Goal: Transaction & Acquisition: Purchase product/service

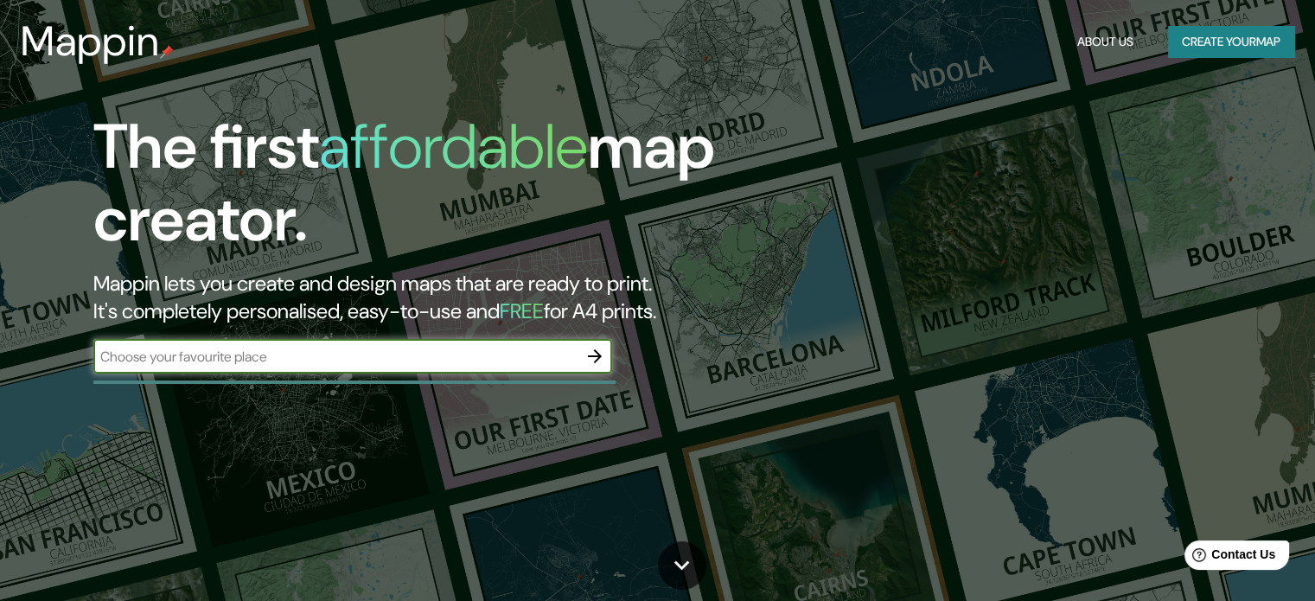
click at [379, 367] on div "​" at bounding box center [352, 356] width 519 height 35
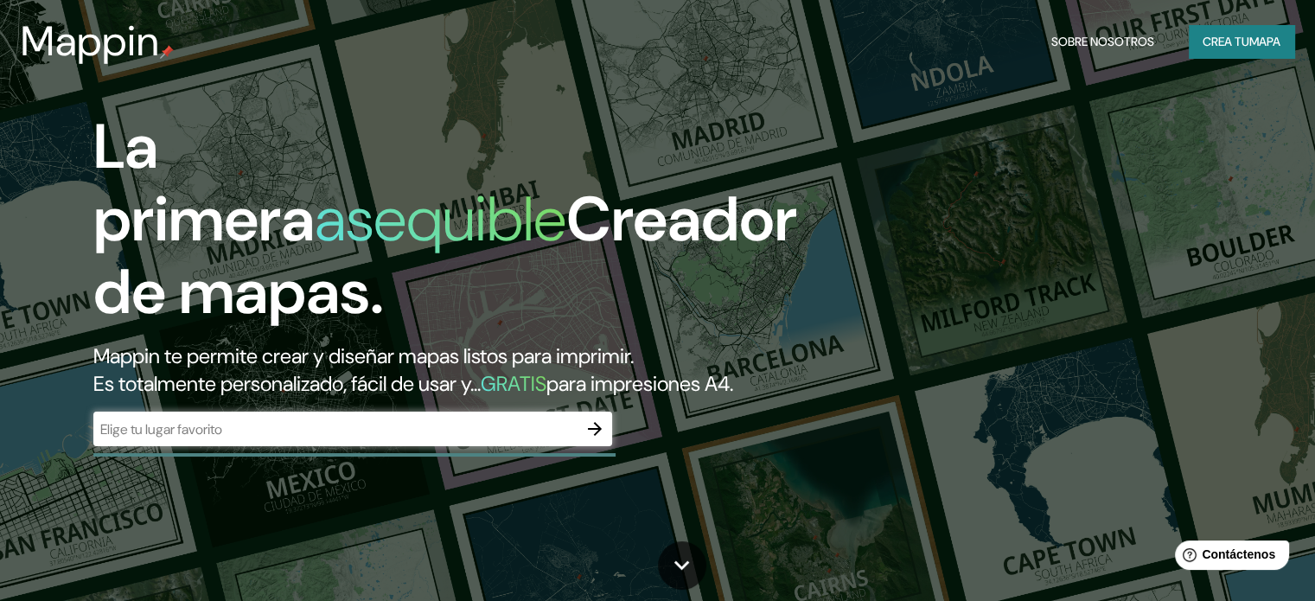
click at [303, 439] on input "text" at bounding box center [335, 429] width 484 height 20
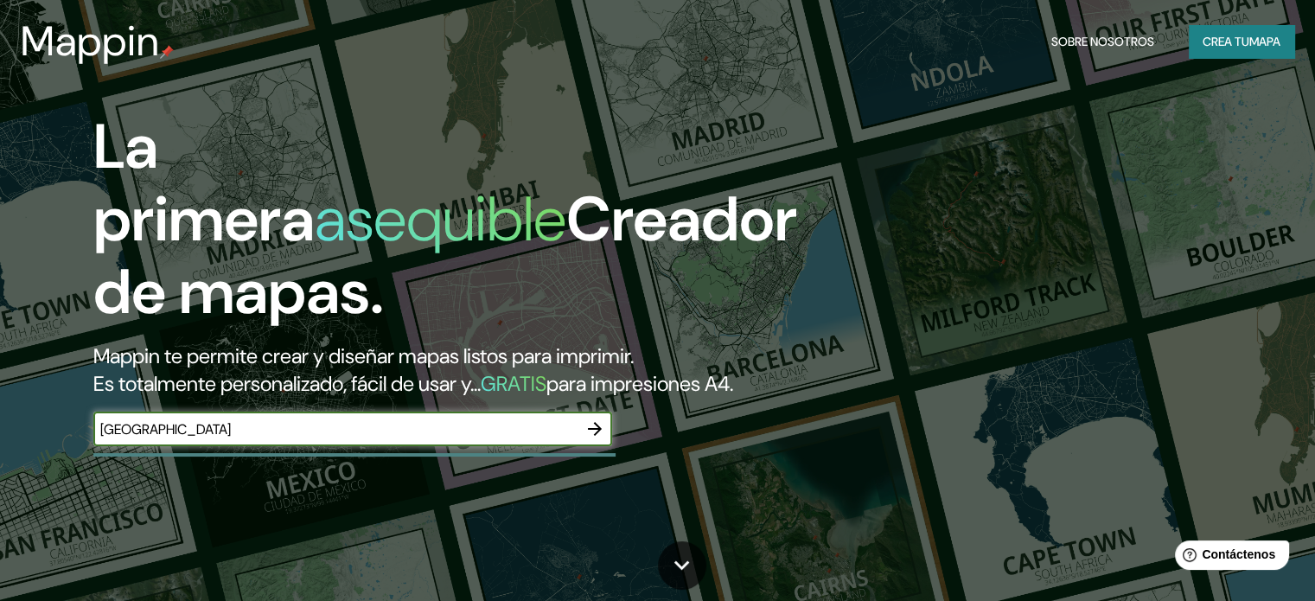
type input "[GEOGRAPHIC_DATA]"
click at [591, 439] on icon "button" at bounding box center [594, 428] width 21 height 21
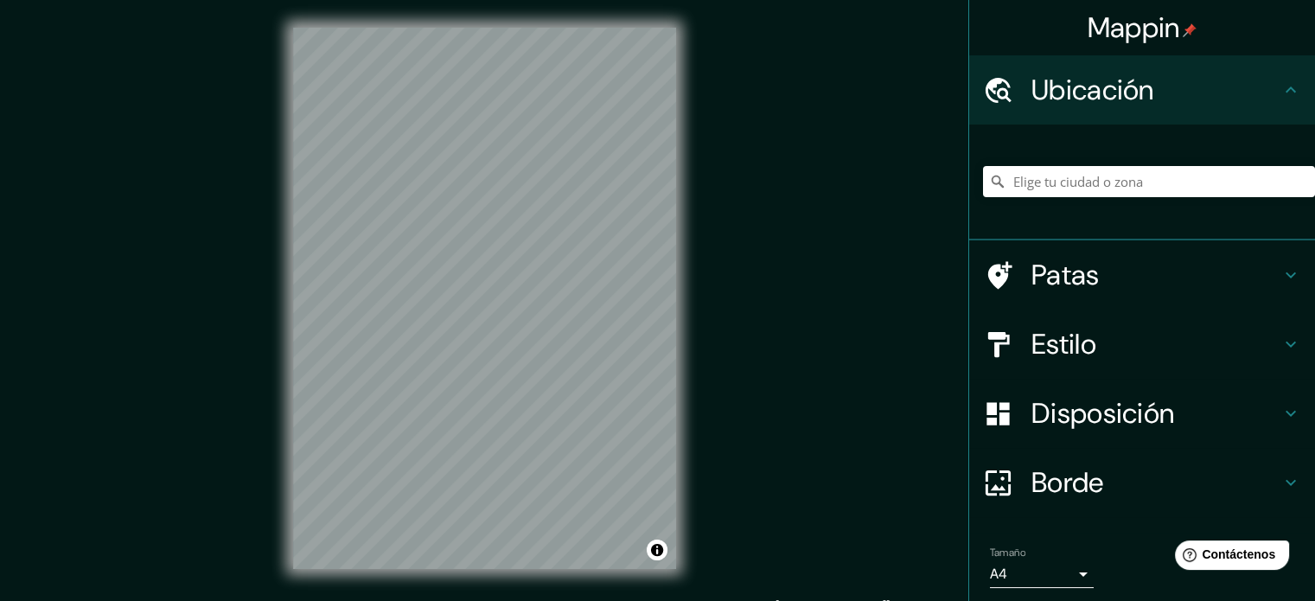
click at [1189, 100] on h4 "Ubicación" at bounding box center [1155, 90] width 249 height 35
click at [1087, 179] on input "Elige tu ciudad o zona" at bounding box center [1149, 181] width 332 height 31
click at [763, 358] on div "Mappin Ubicación Nobsa, [GEOGRAPHIC_DATA], [GEOGRAPHIC_DATA] Patas Estilo Dispo…" at bounding box center [657, 312] width 1315 height 624
drag, startPoint x: 1036, startPoint y: 181, endPoint x: 989, endPoint y: 183, distance: 46.8
click at [989, 183] on div "Nobsa, Boyacá, [GEOGRAPHIC_DATA]" at bounding box center [1149, 181] width 332 height 31
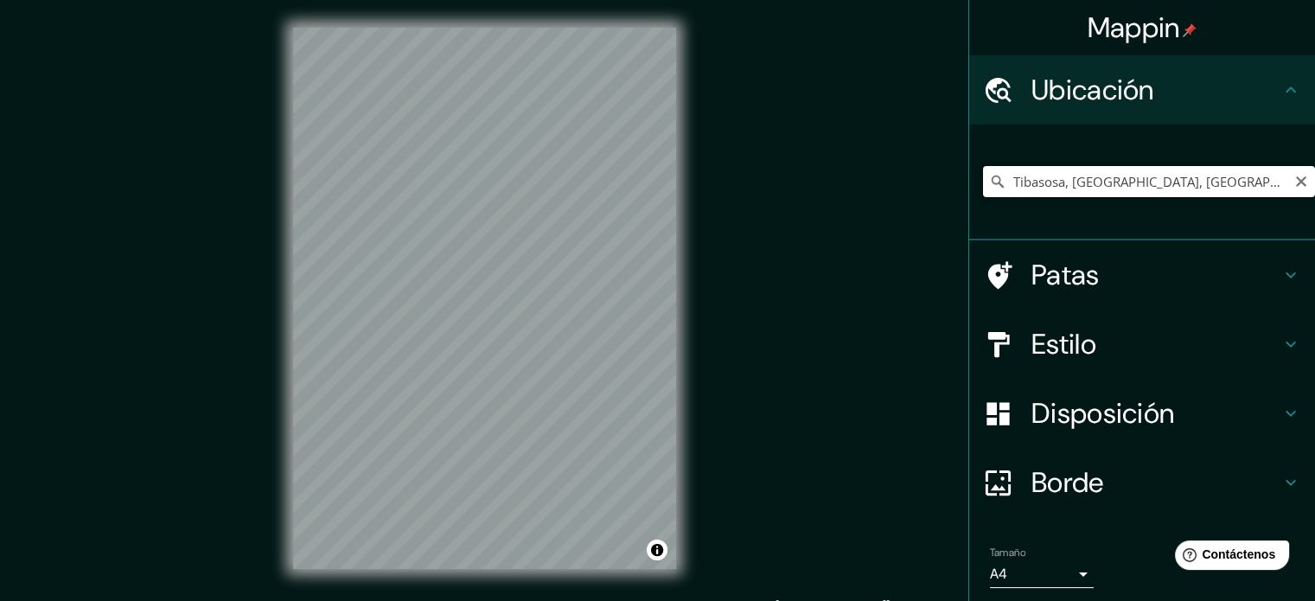
drag, startPoint x: 1052, startPoint y: 182, endPoint x: 987, endPoint y: 194, distance: 66.0
click at [987, 194] on input "Tibasosa, [GEOGRAPHIC_DATA], [GEOGRAPHIC_DATA]" at bounding box center [1149, 181] width 332 height 31
type input "Paipa, Boyacá, [GEOGRAPHIC_DATA]"
click at [1280, 272] on icon at bounding box center [1290, 275] width 21 height 21
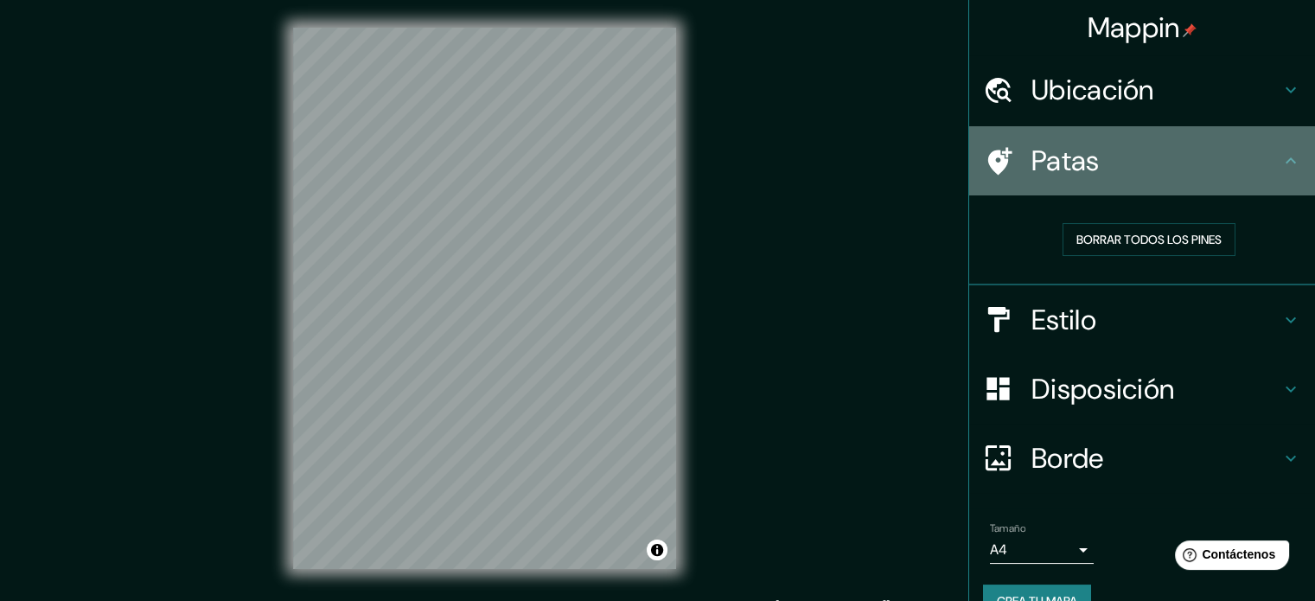
click at [1280, 169] on icon at bounding box center [1290, 160] width 21 height 21
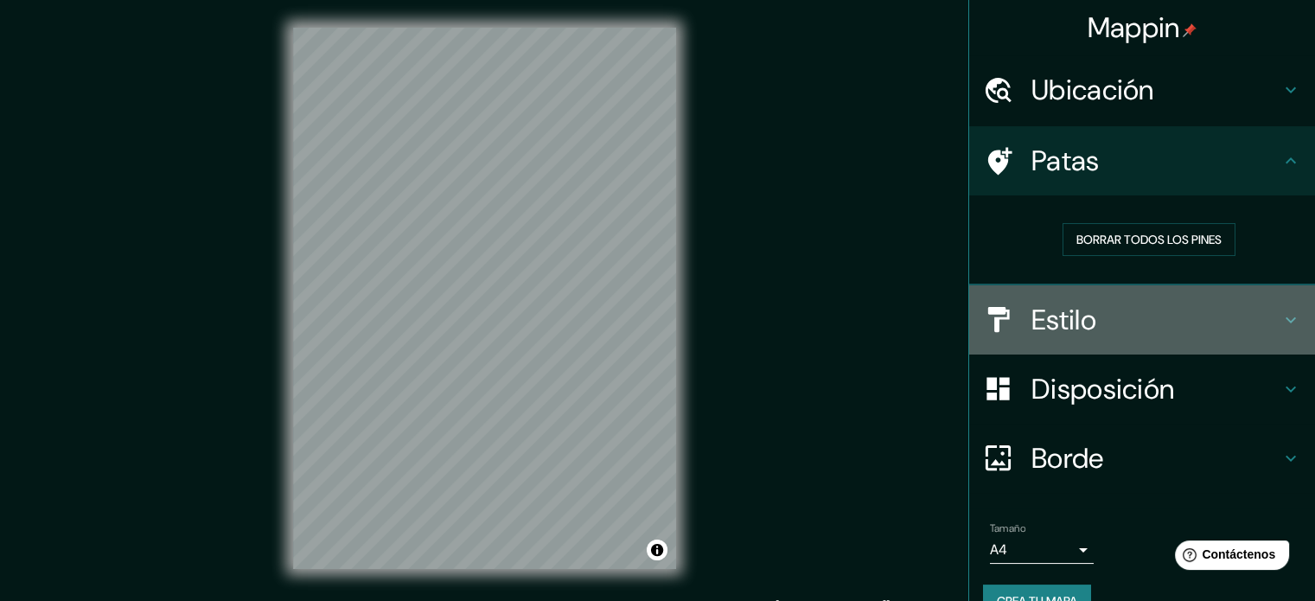
click at [1285, 318] on icon at bounding box center [1290, 319] width 10 height 6
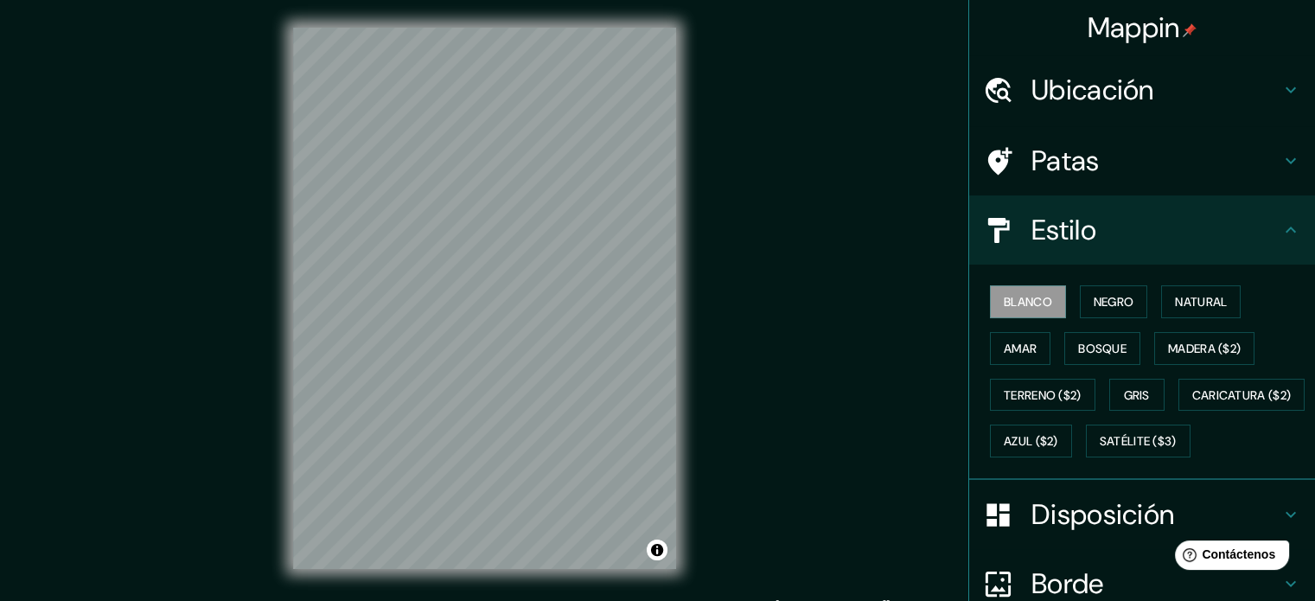
scroll to position [204, 0]
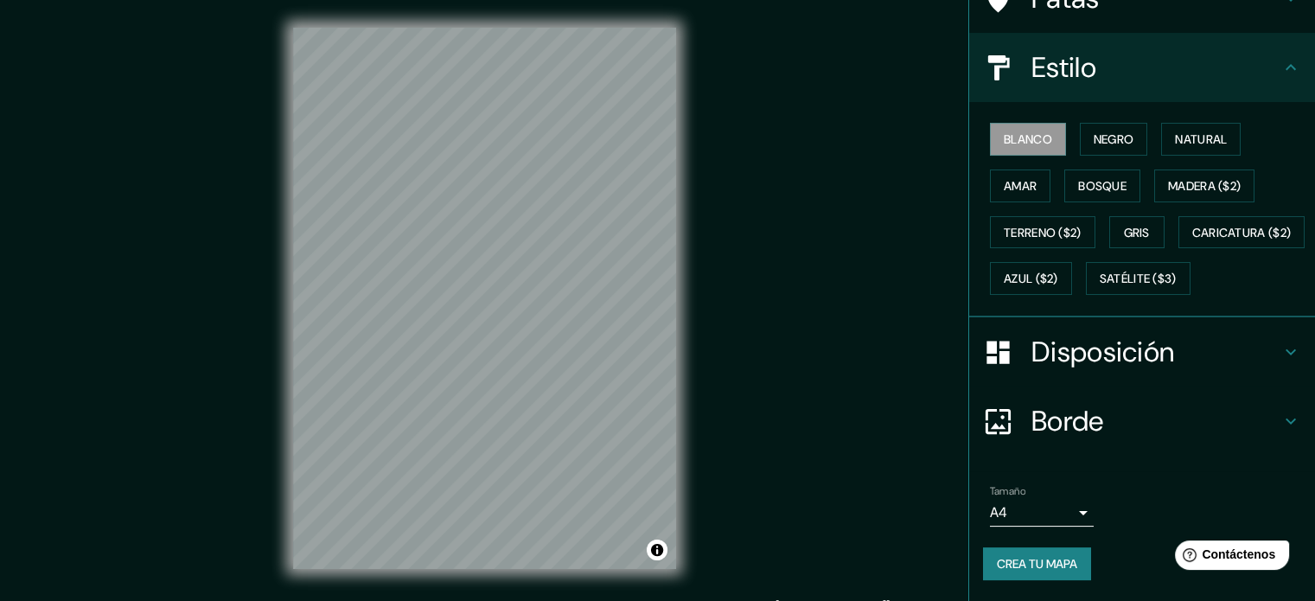
click at [1257, 361] on h4 "Disposición" at bounding box center [1155, 352] width 249 height 35
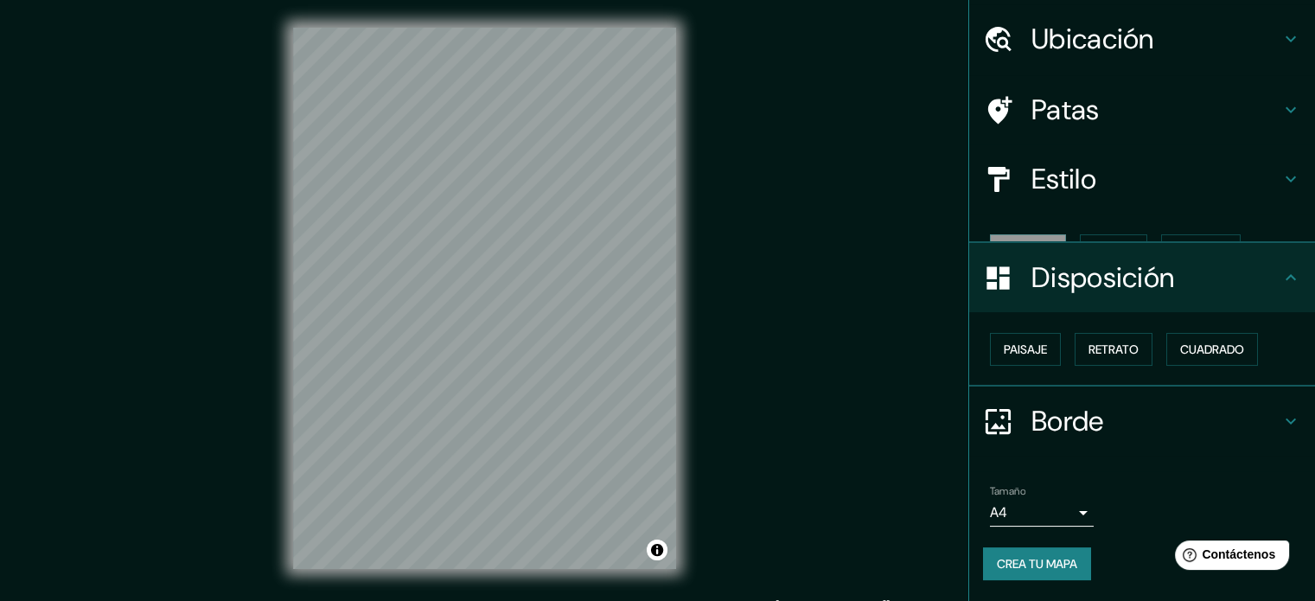
scroll to position [21, 0]
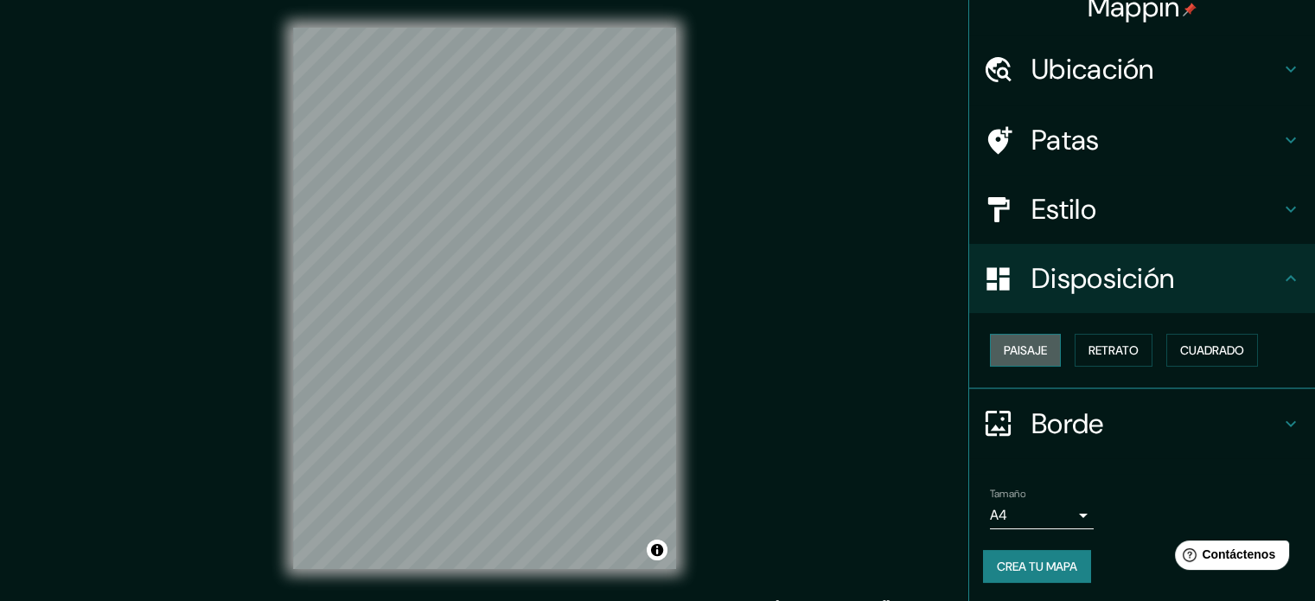
click at [1017, 361] on button "Paisaje" at bounding box center [1025, 350] width 71 height 33
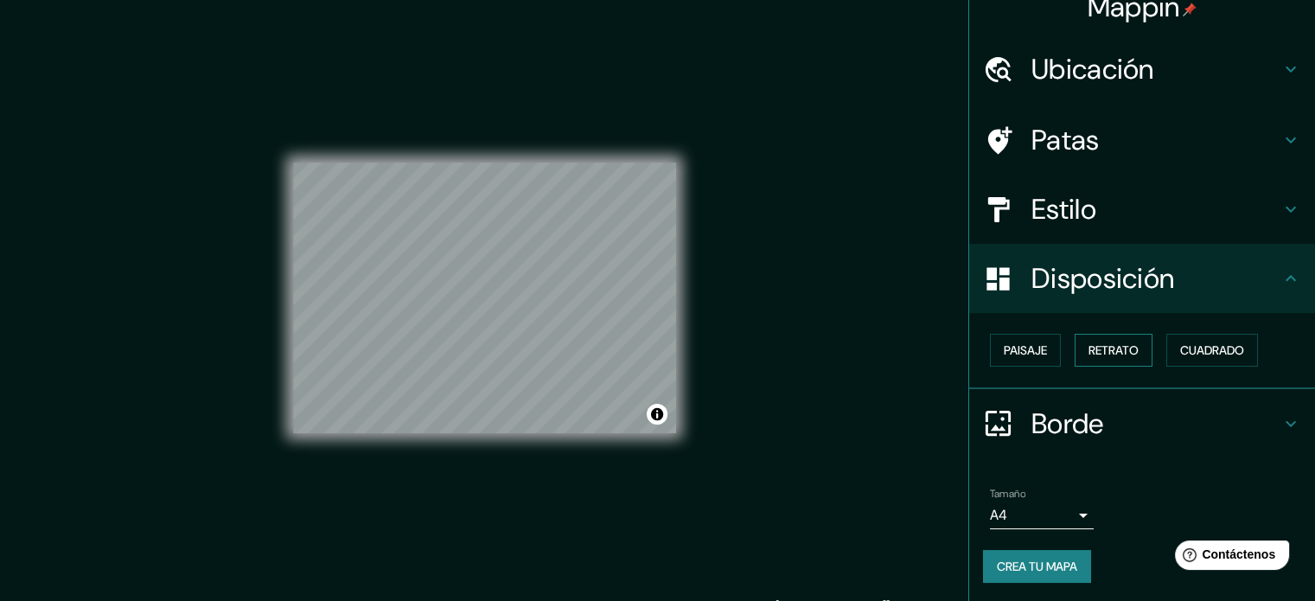
click at [1098, 348] on font "Retrato" at bounding box center [1113, 350] width 50 height 16
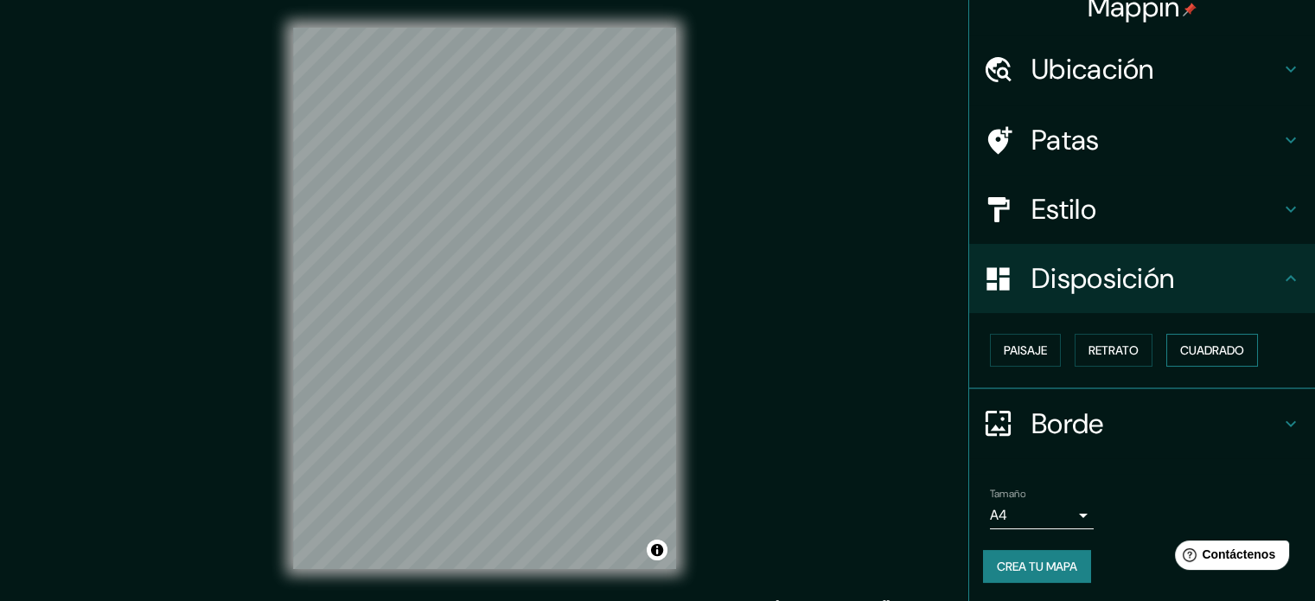
click at [1185, 358] on font "Cuadrado" at bounding box center [1212, 350] width 64 height 22
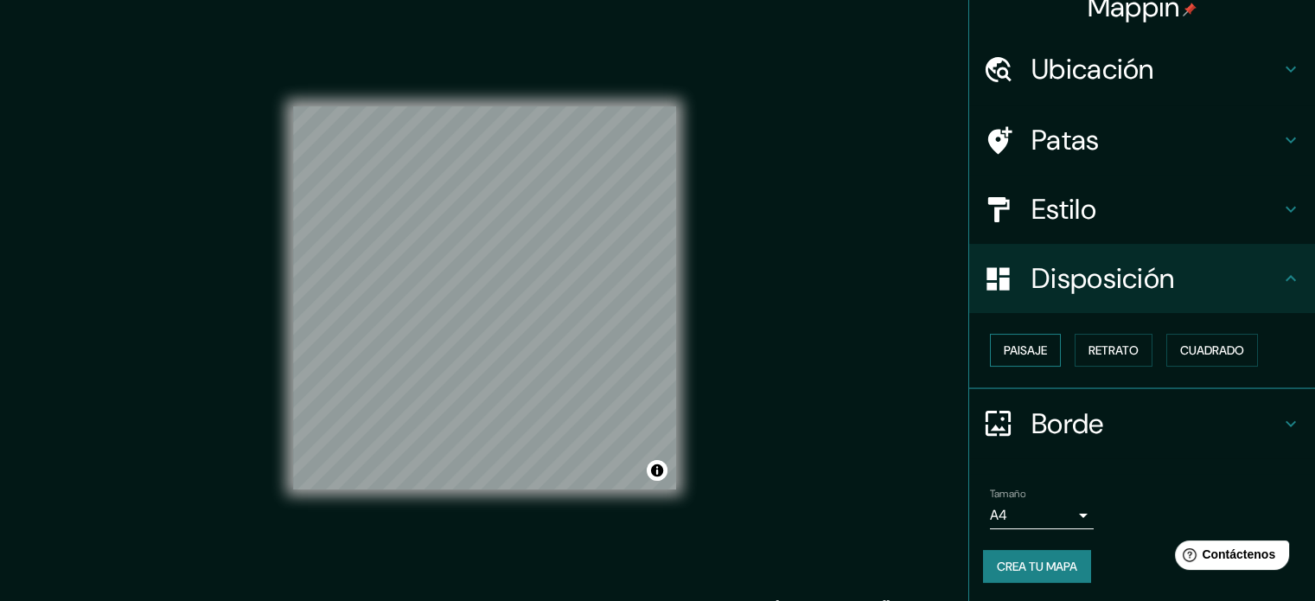
click at [1027, 349] on font "Paisaje" at bounding box center [1025, 350] width 43 height 16
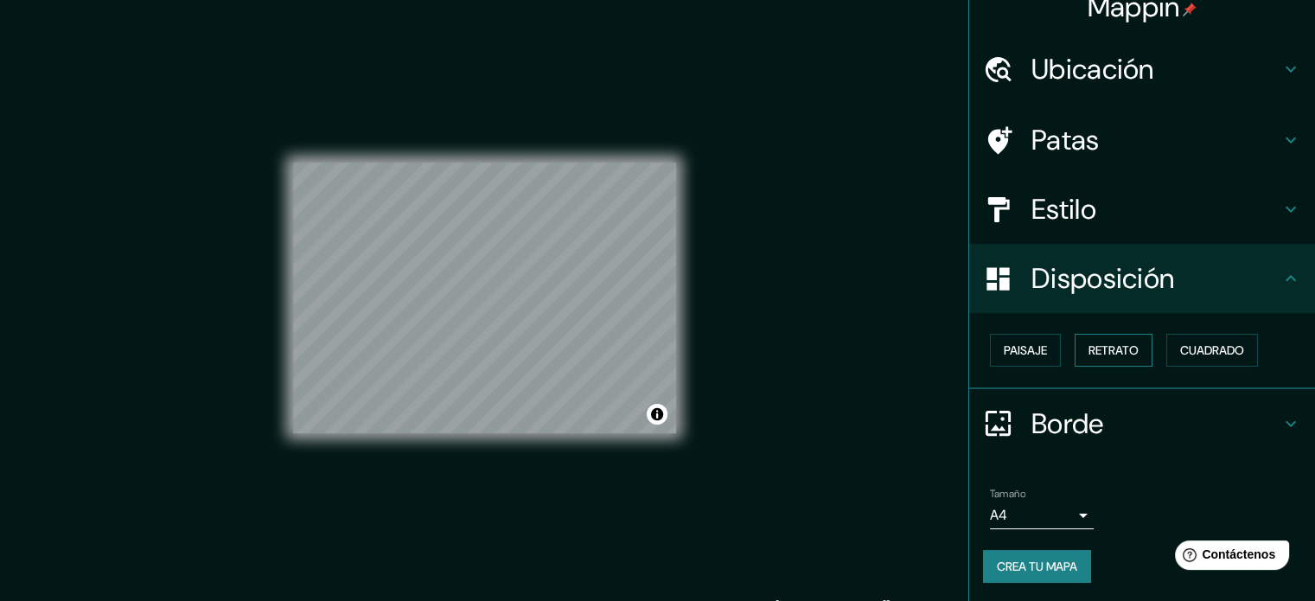
click at [1097, 354] on font "Retrato" at bounding box center [1113, 350] width 50 height 16
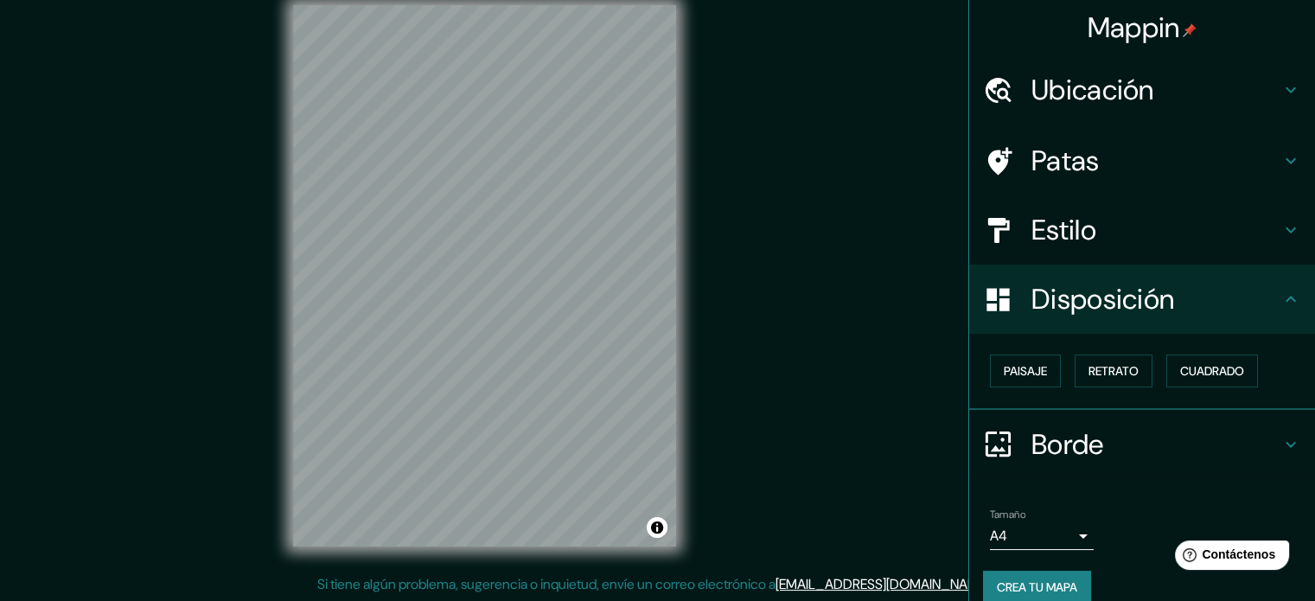
scroll to position [0, 0]
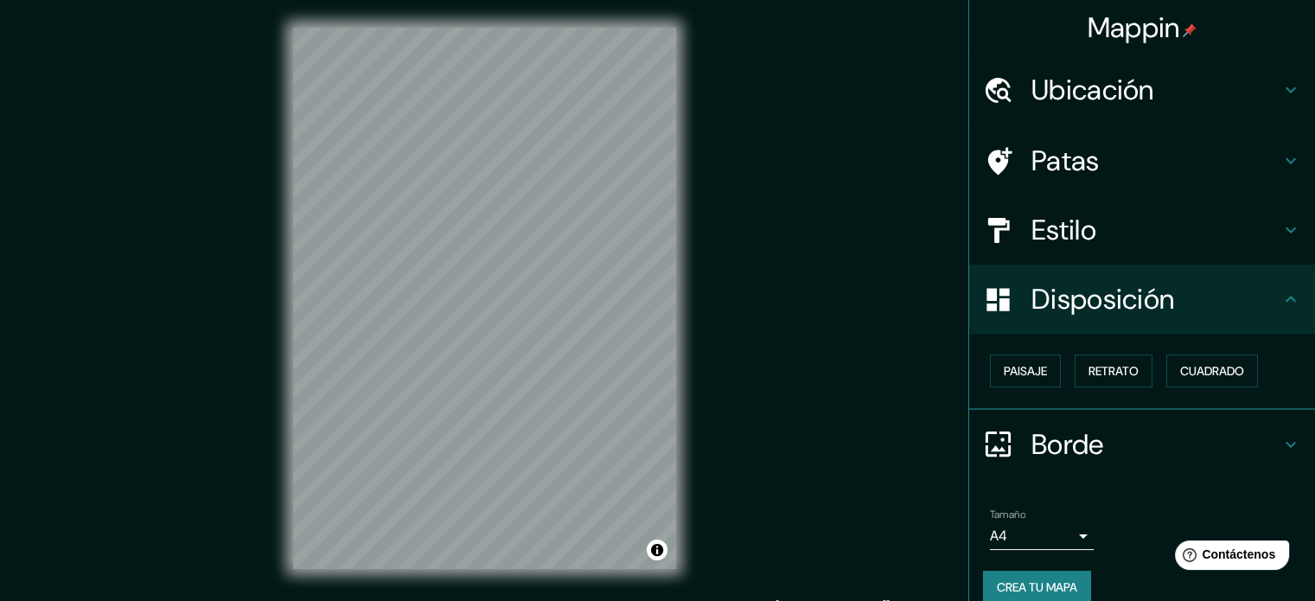
click at [1106, 105] on font "Ubicación" at bounding box center [1092, 90] width 123 height 36
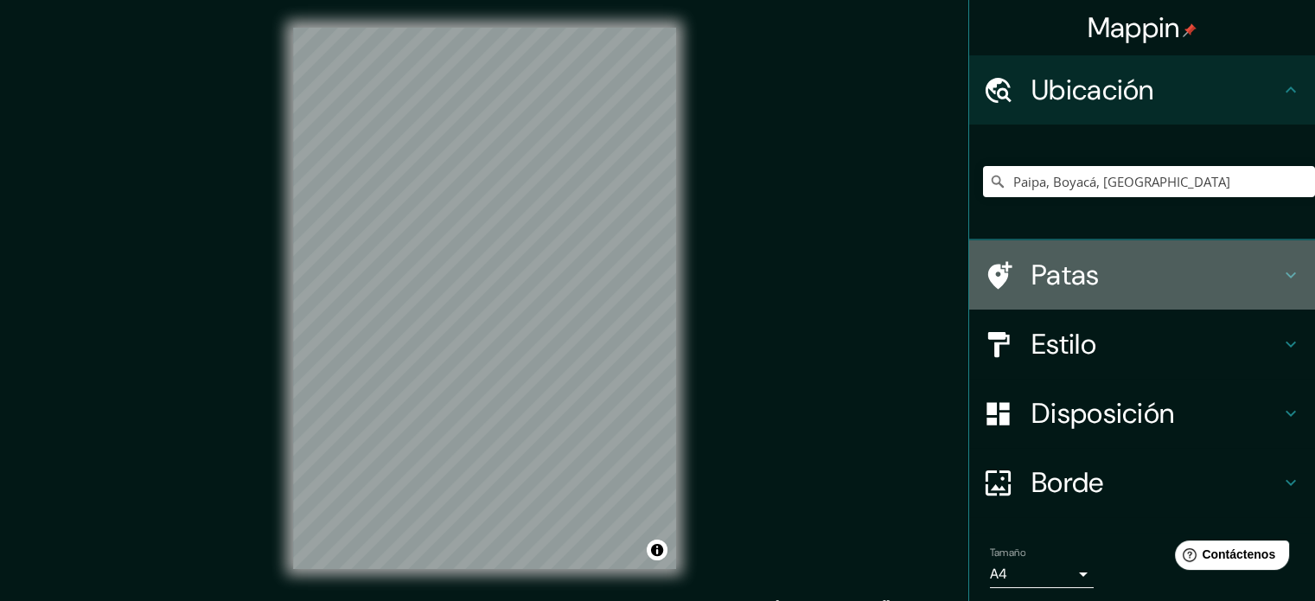
click at [1109, 283] on h4 "Patas" at bounding box center [1155, 275] width 249 height 35
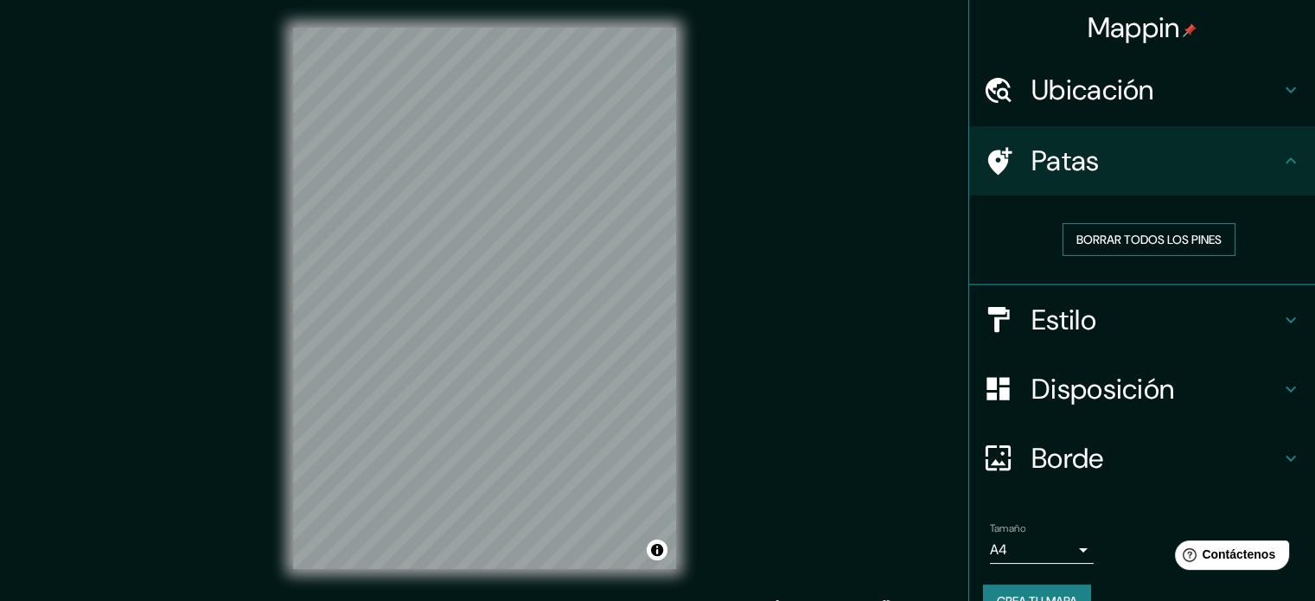
click at [1106, 239] on font "Borrar todos los pines" at bounding box center [1148, 240] width 145 height 16
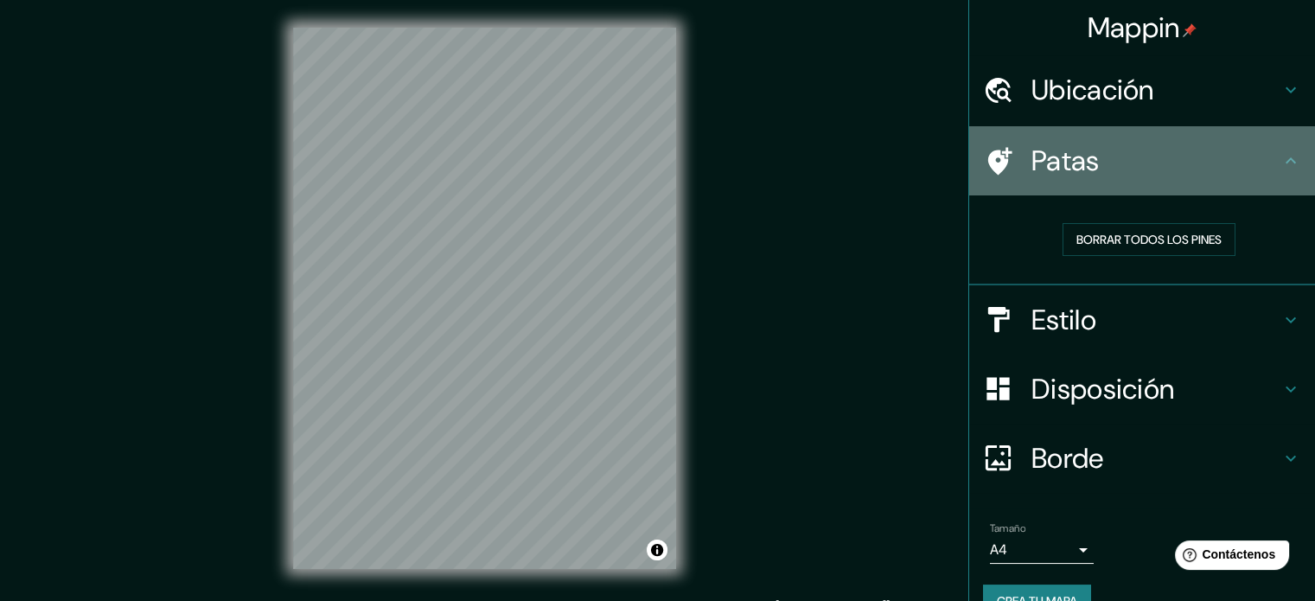
click at [996, 162] on icon at bounding box center [998, 161] width 30 height 30
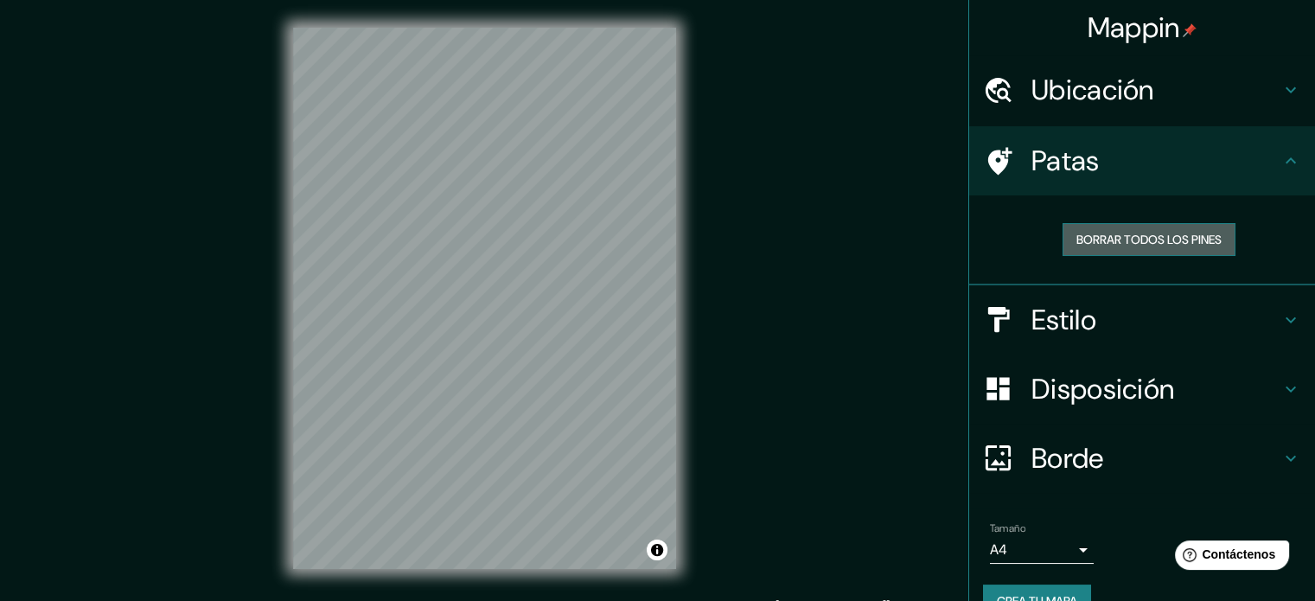
click at [1111, 241] on font "Borrar todos los pines" at bounding box center [1148, 240] width 145 height 16
click at [1062, 316] on font "Estilo" at bounding box center [1063, 320] width 65 height 36
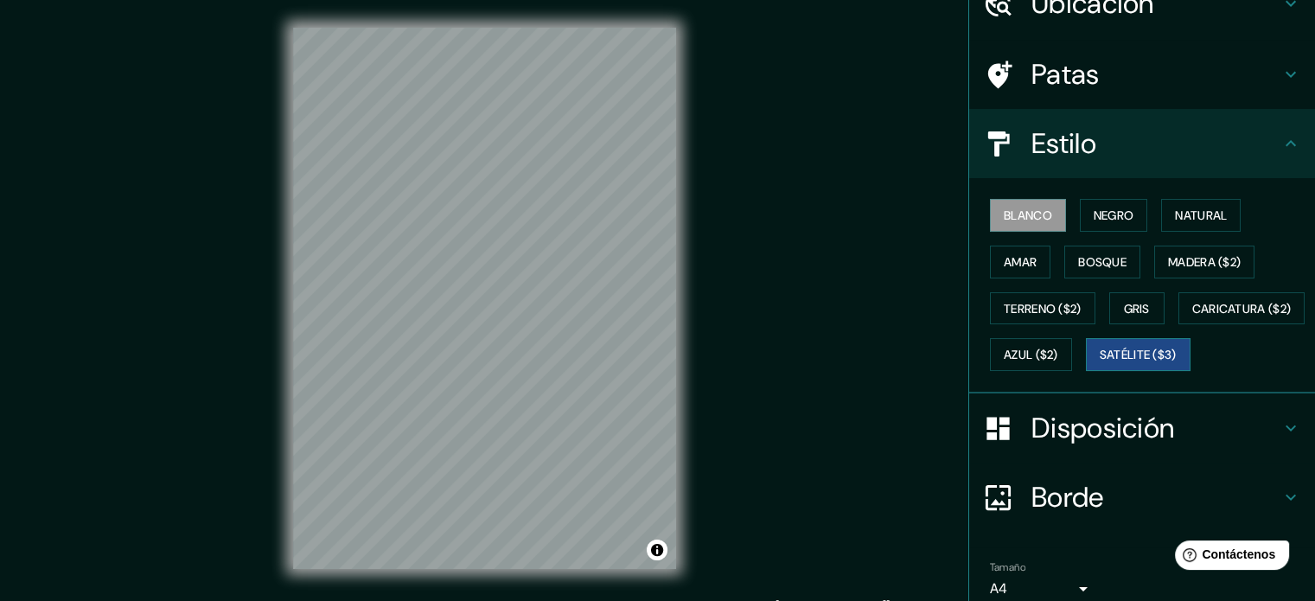
scroll to position [173, 0]
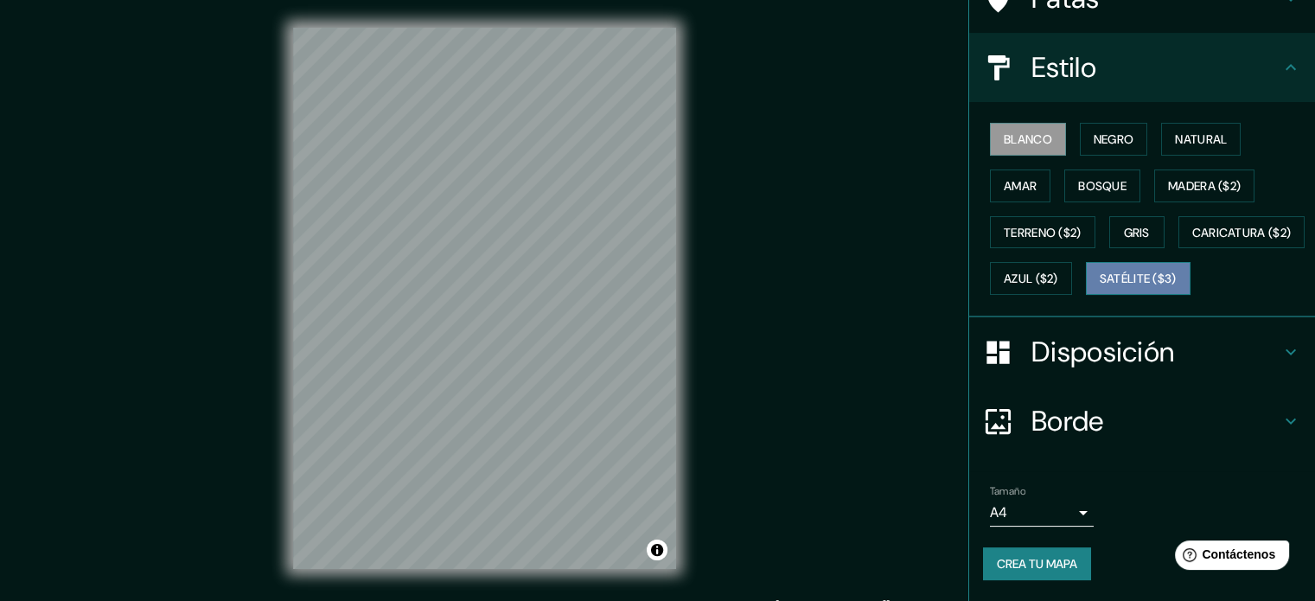
click at [1100, 287] on font "Satélite ($3)" at bounding box center [1138, 279] width 77 height 16
click at [1117, 438] on h4 "Borde" at bounding box center [1155, 421] width 249 height 35
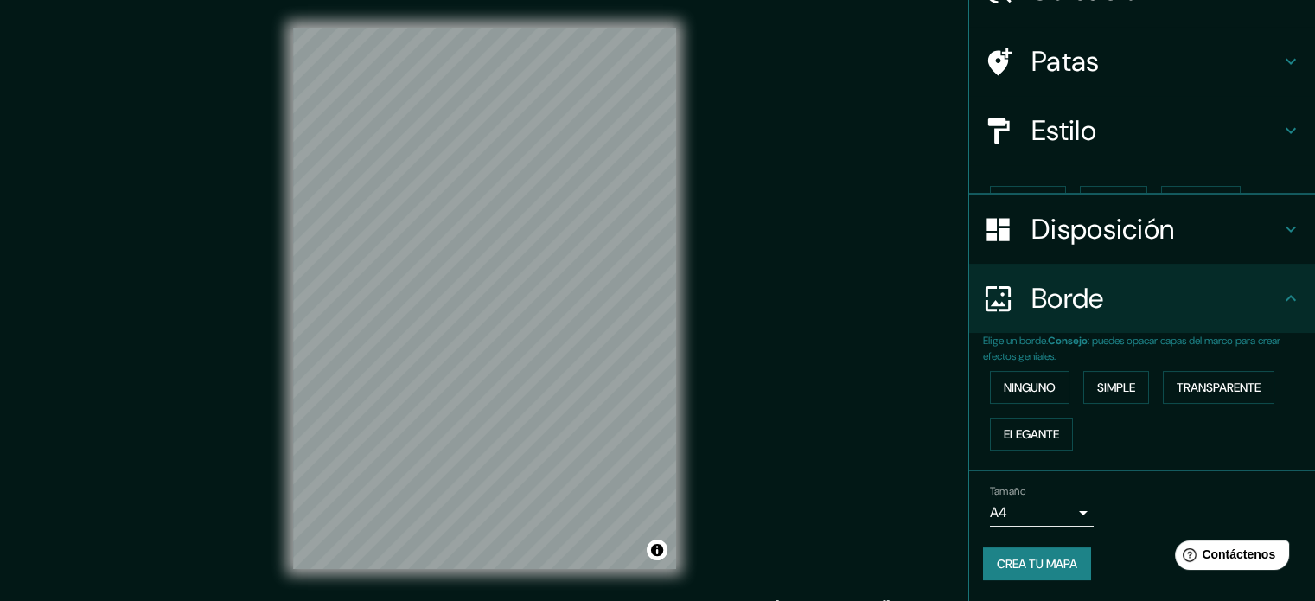
scroll to position [69, 0]
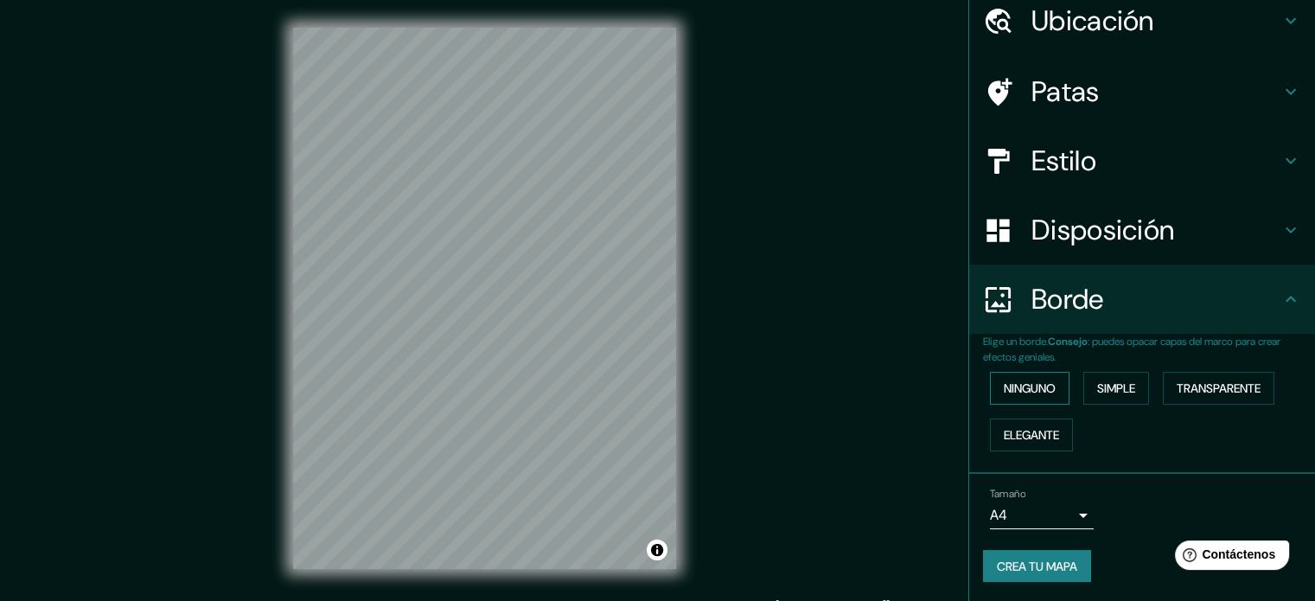
click at [1038, 398] on button "Ninguno" at bounding box center [1030, 388] width 80 height 33
click at [1027, 386] on font "Ninguno" at bounding box center [1030, 388] width 52 height 16
click at [1105, 391] on font "Simple" at bounding box center [1116, 388] width 38 height 16
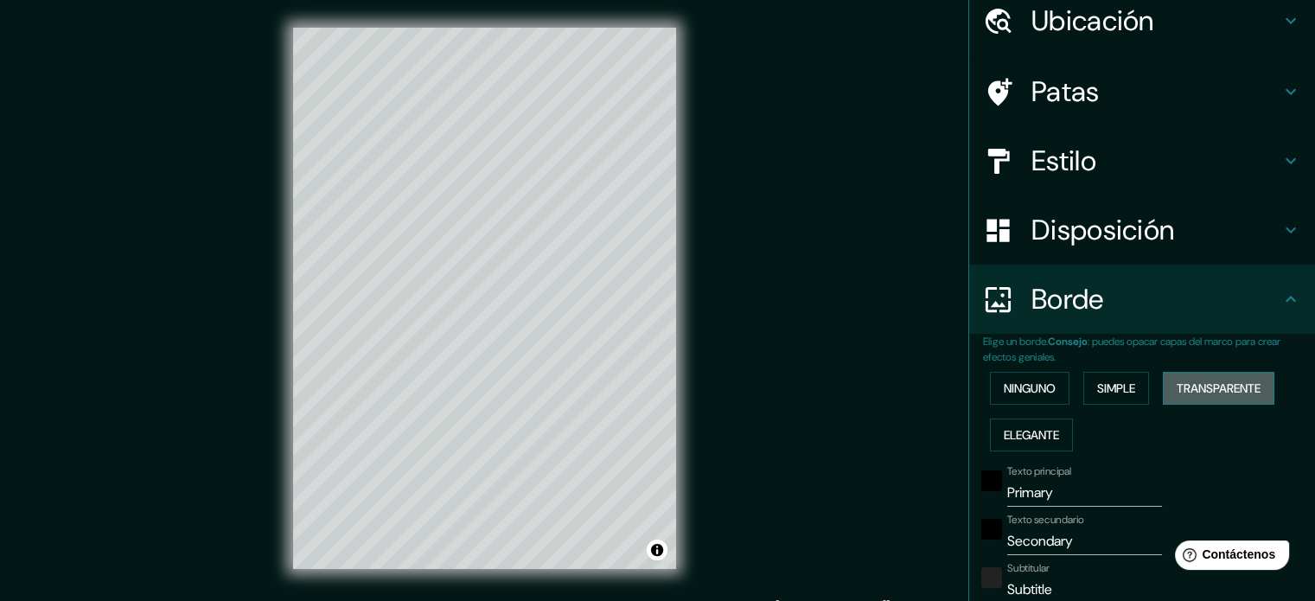
click at [1196, 380] on font "Transparente" at bounding box center [1218, 388] width 84 height 16
click at [1037, 427] on font "Elegante" at bounding box center [1031, 435] width 55 height 16
click at [1025, 395] on font "Ninguno" at bounding box center [1030, 388] width 52 height 22
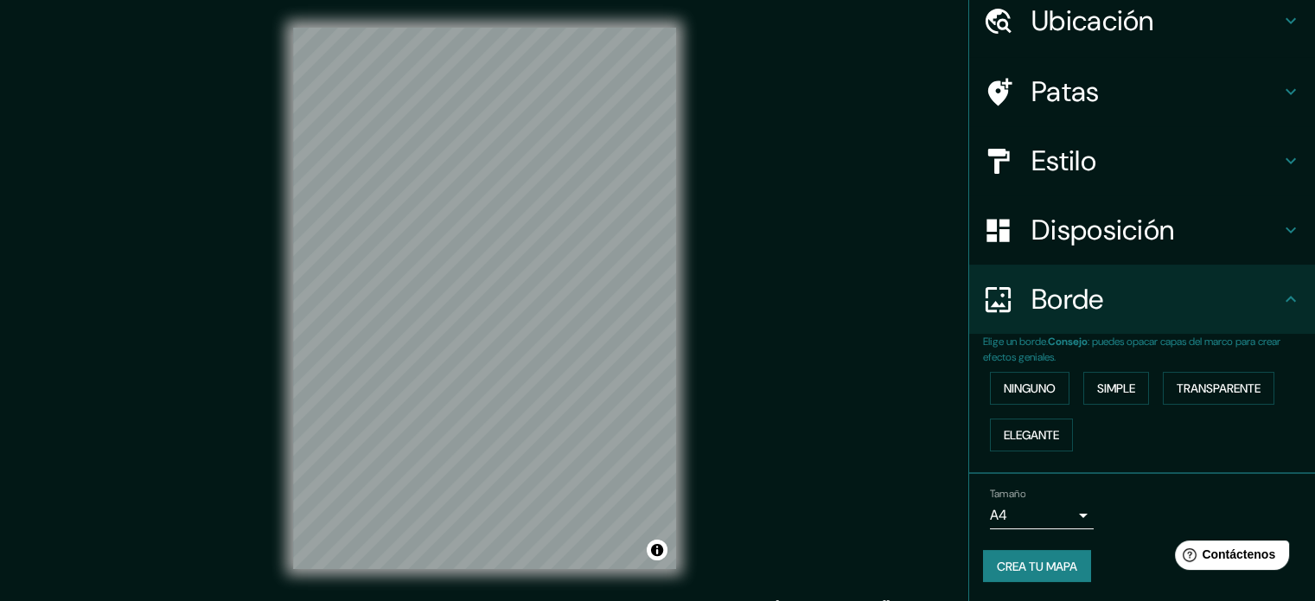
scroll to position [22, 0]
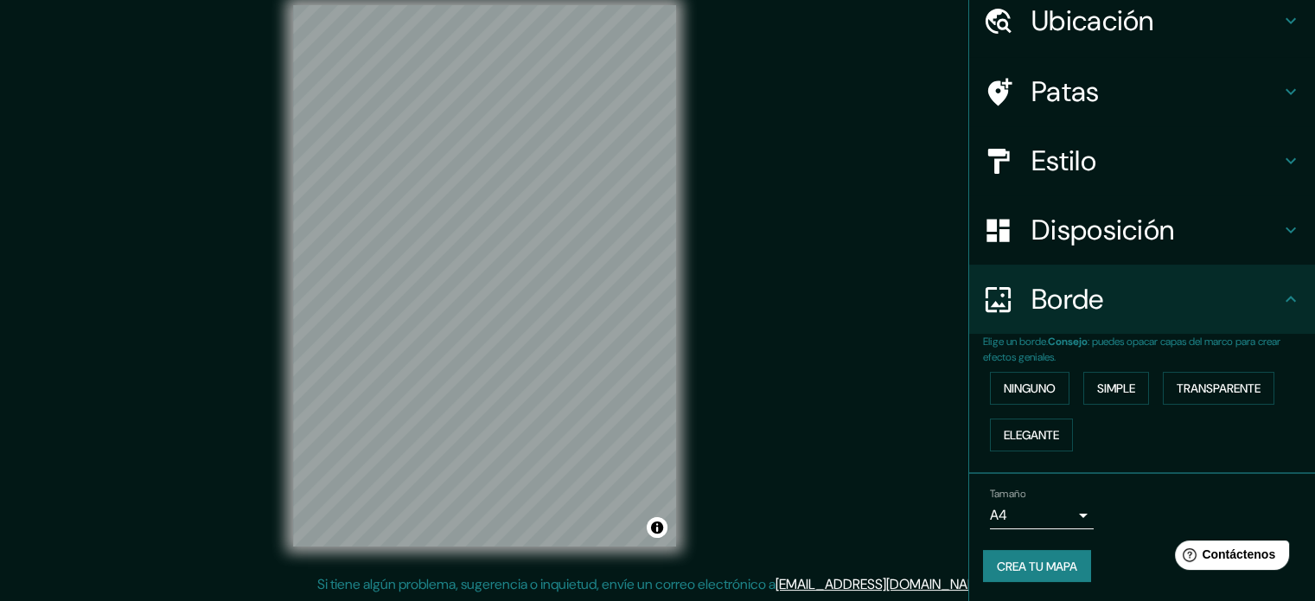
click at [1064, 511] on body "Mappin Ubicación Paipa, [GEOGRAPHIC_DATA], [GEOGRAPHIC_DATA] Paipa Boyacá, [GEO…" at bounding box center [657, 278] width 1315 height 601
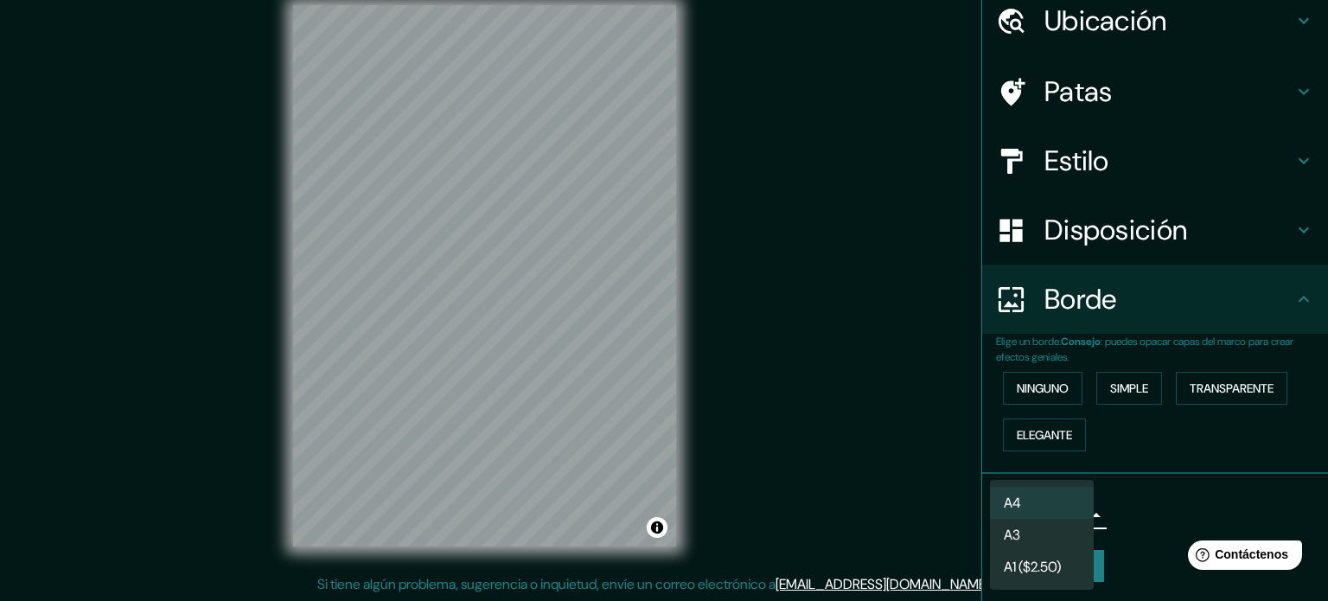
click at [1058, 540] on li "A3" at bounding box center [1042, 535] width 104 height 32
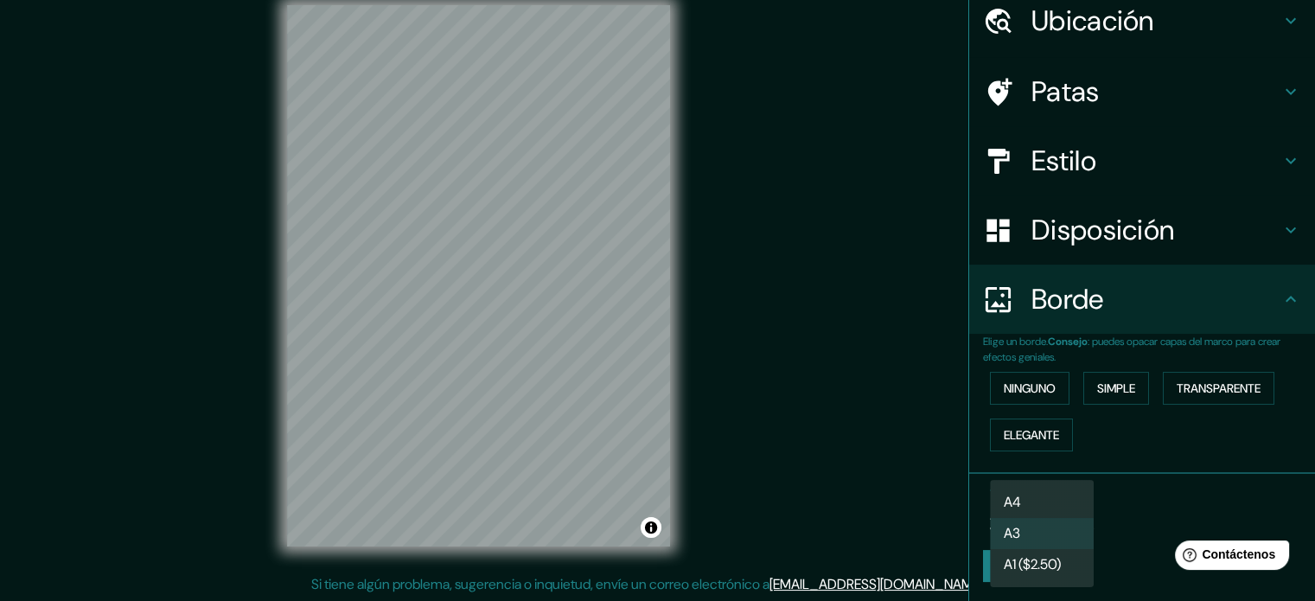
click at [1051, 514] on body "Mappin Ubicación Paipa, [GEOGRAPHIC_DATA], [GEOGRAPHIC_DATA] Paipa Boyacá, [GEO…" at bounding box center [657, 278] width 1315 height 601
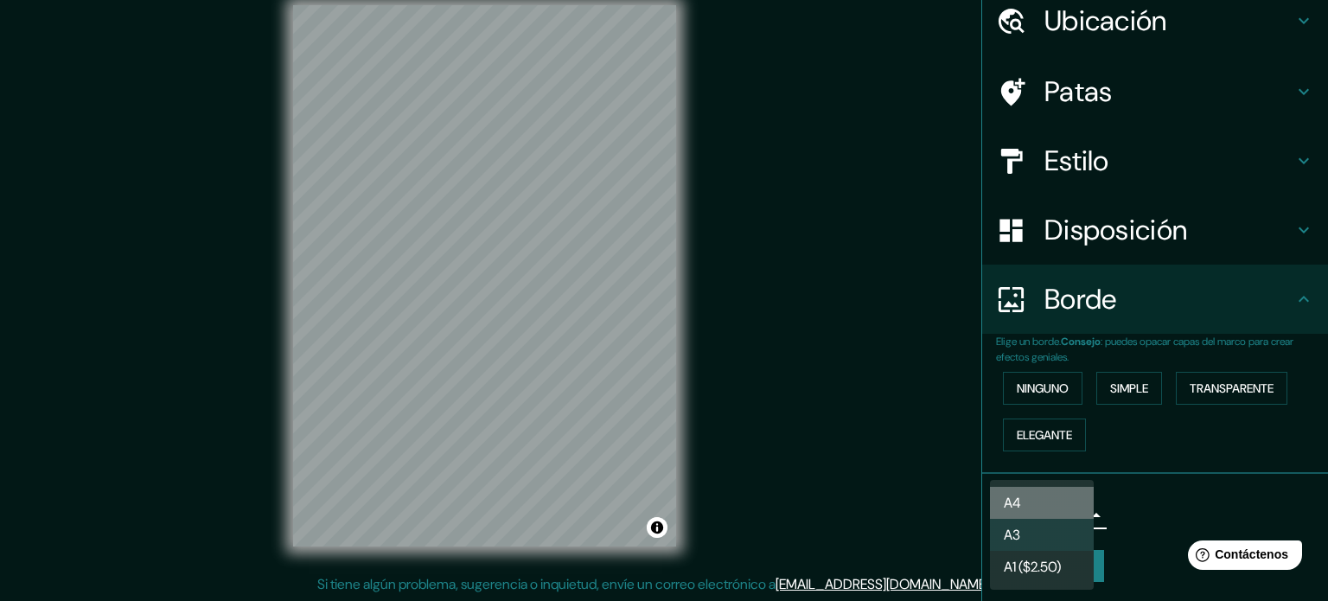
click at [1043, 494] on li "A4" at bounding box center [1042, 503] width 104 height 32
type input "single"
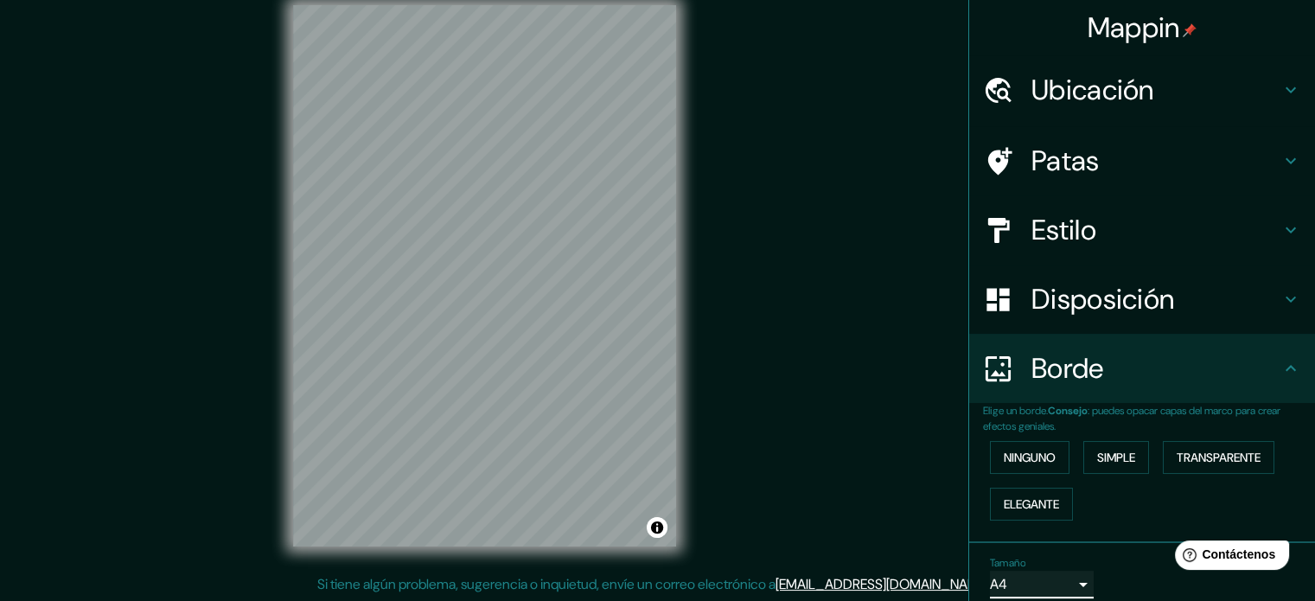
scroll to position [0, 0]
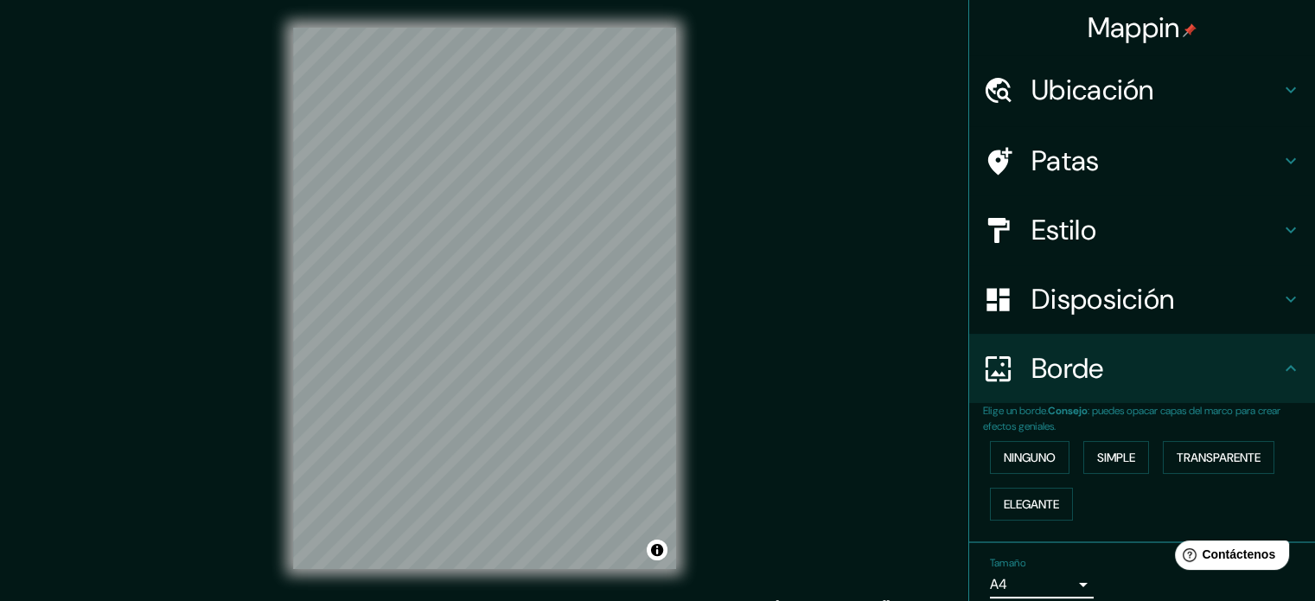
click at [1117, 316] on font "Disposición" at bounding box center [1102, 299] width 143 height 36
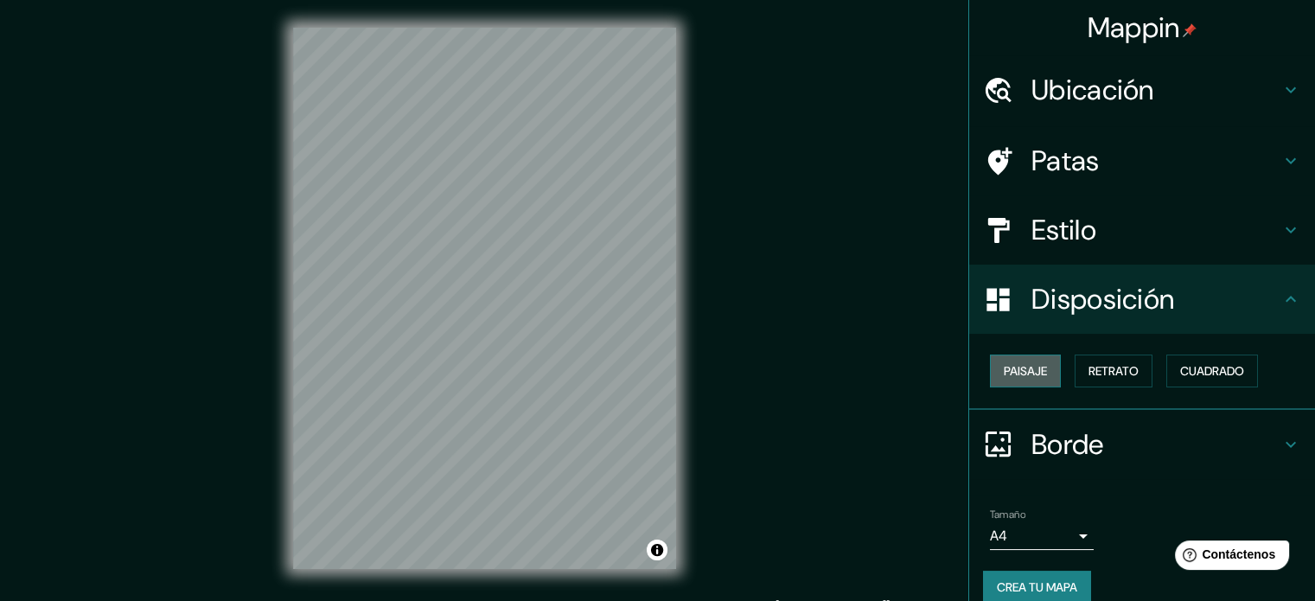
click at [1040, 366] on button "Paisaje" at bounding box center [1025, 370] width 71 height 33
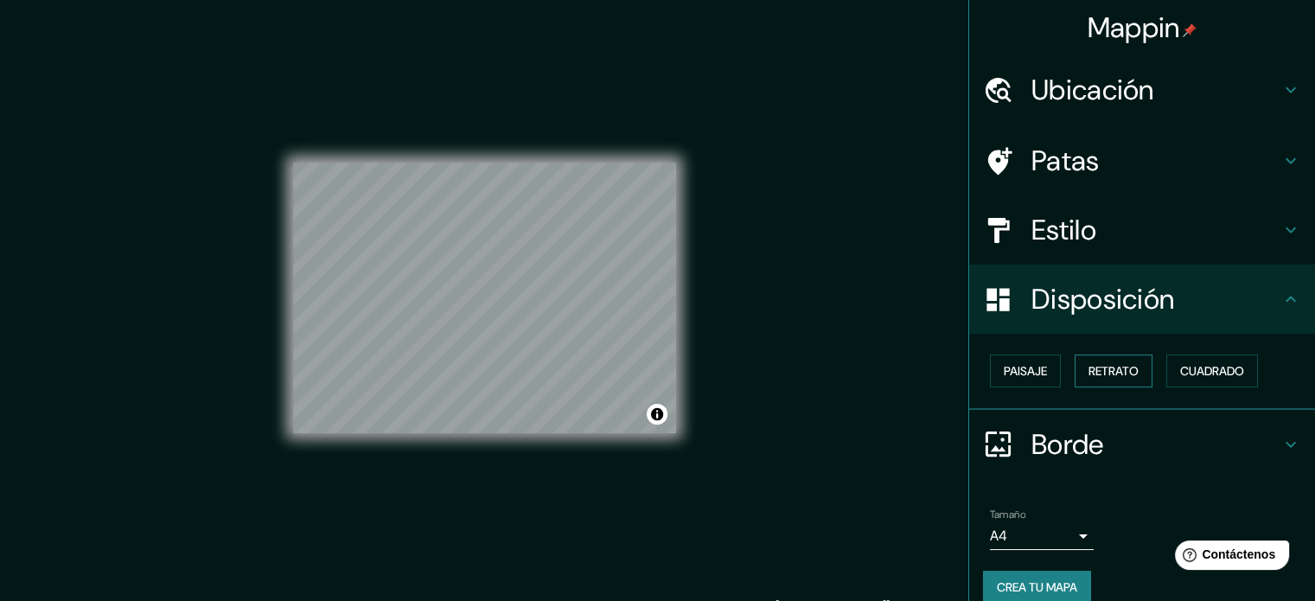
click at [1088, 372] on font "Retrato" at bounding box center [1113, 371] width 50 height 16
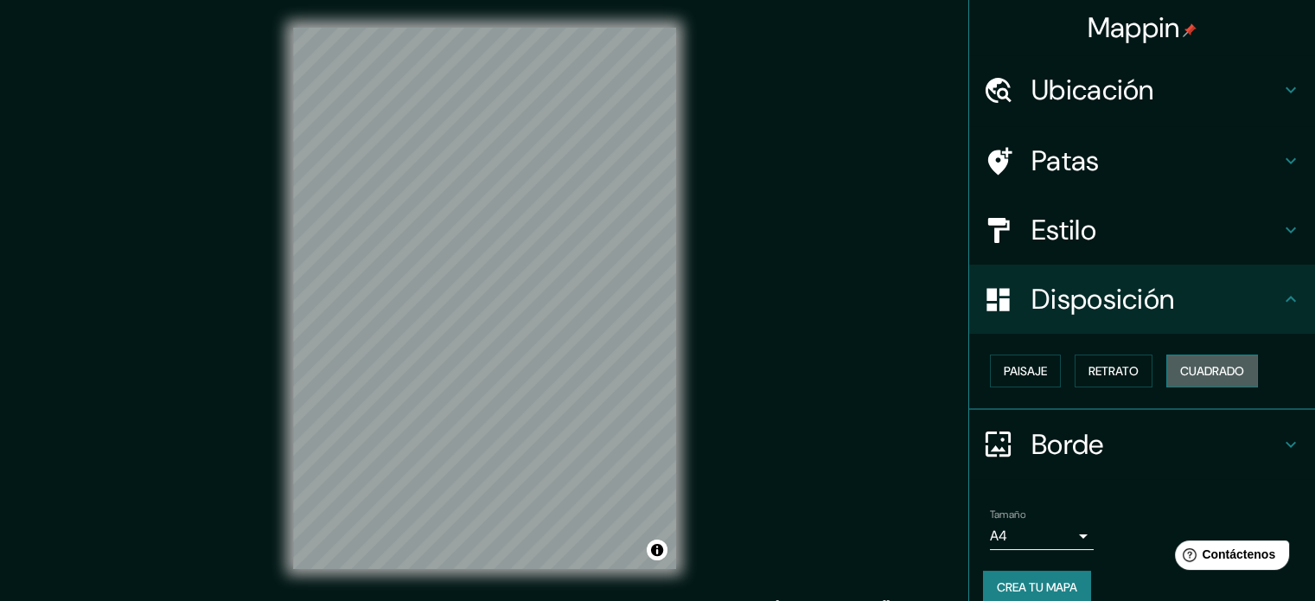
click at [1184, 366] on font "Cuadrado" at bounding box center [1212, 371] width 64 height 16
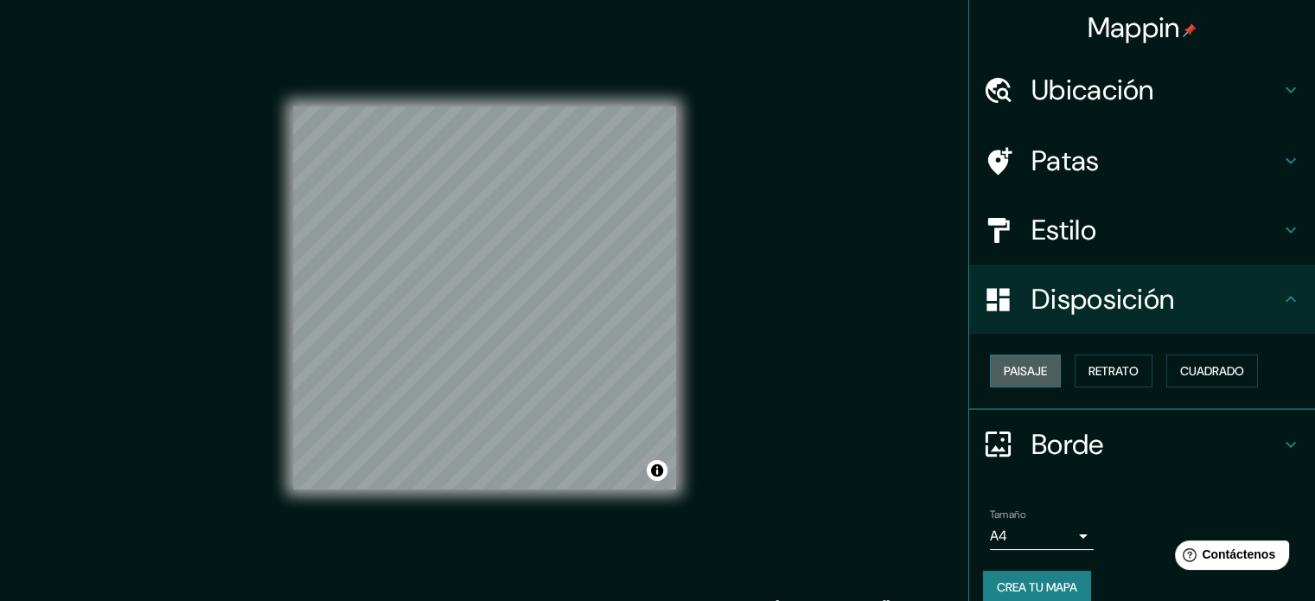
click at [1027, 363] on font "Paisaje" at bounding box center [1025, 371] width 43 height 16
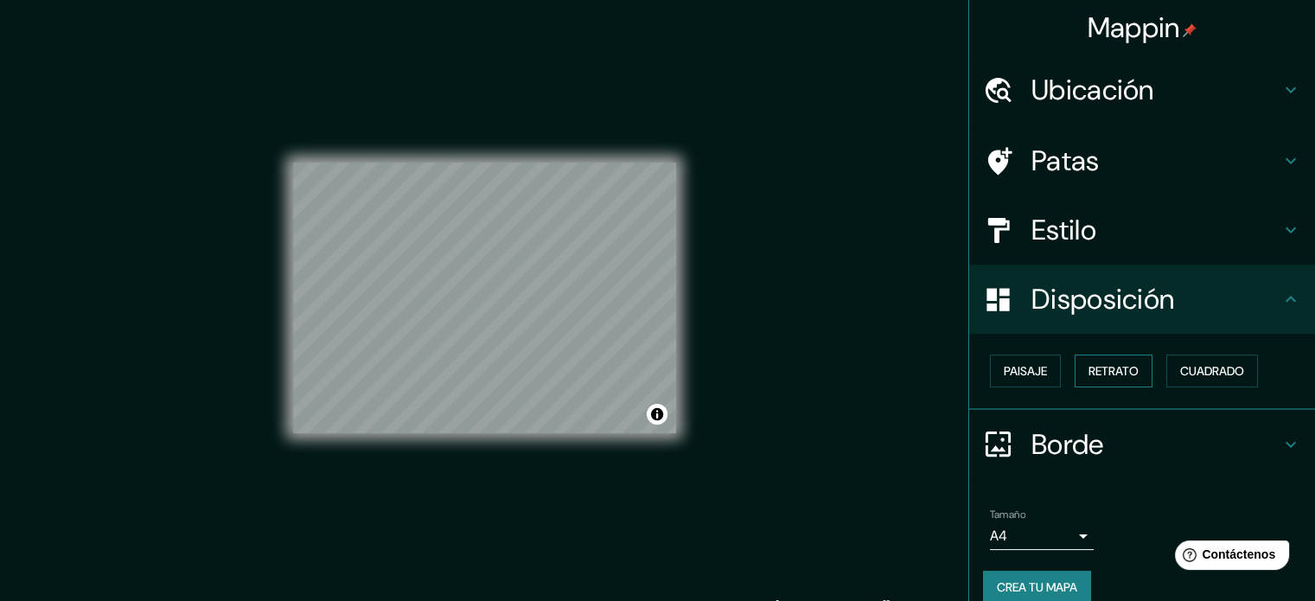
click at [1104, 373] on font "Retrato" at bounding box center [1113, 371] width 50 height 16
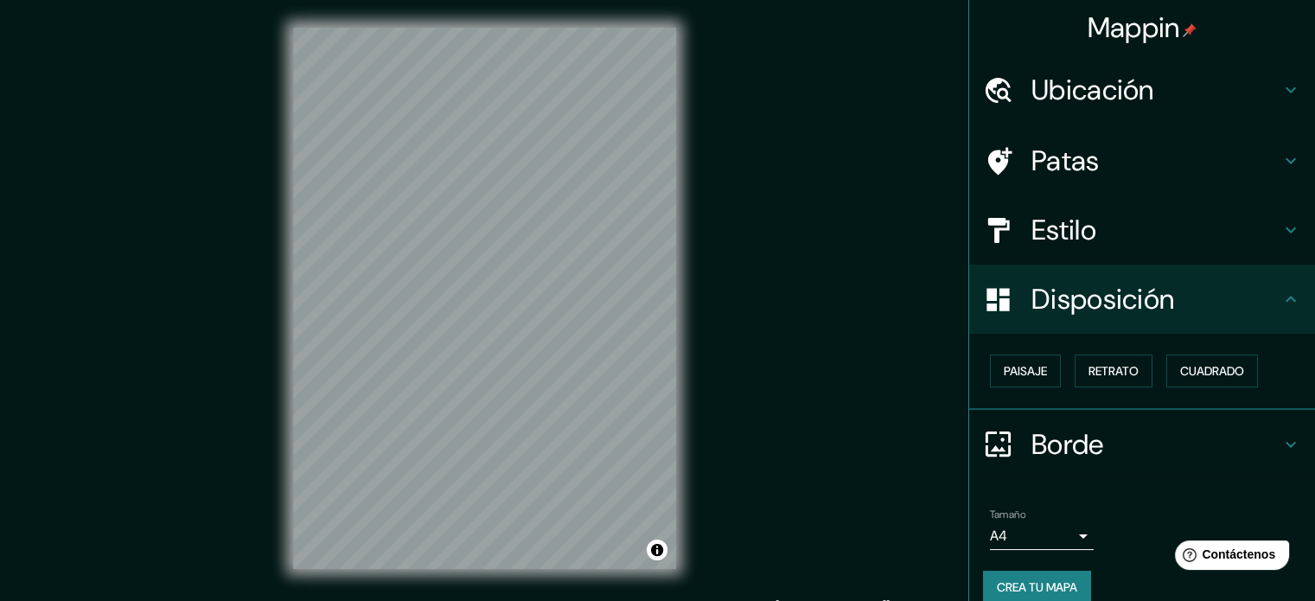
click at [1173, 247] on div "Estilo" at bounding box center [1142, 229] width 346 height 69
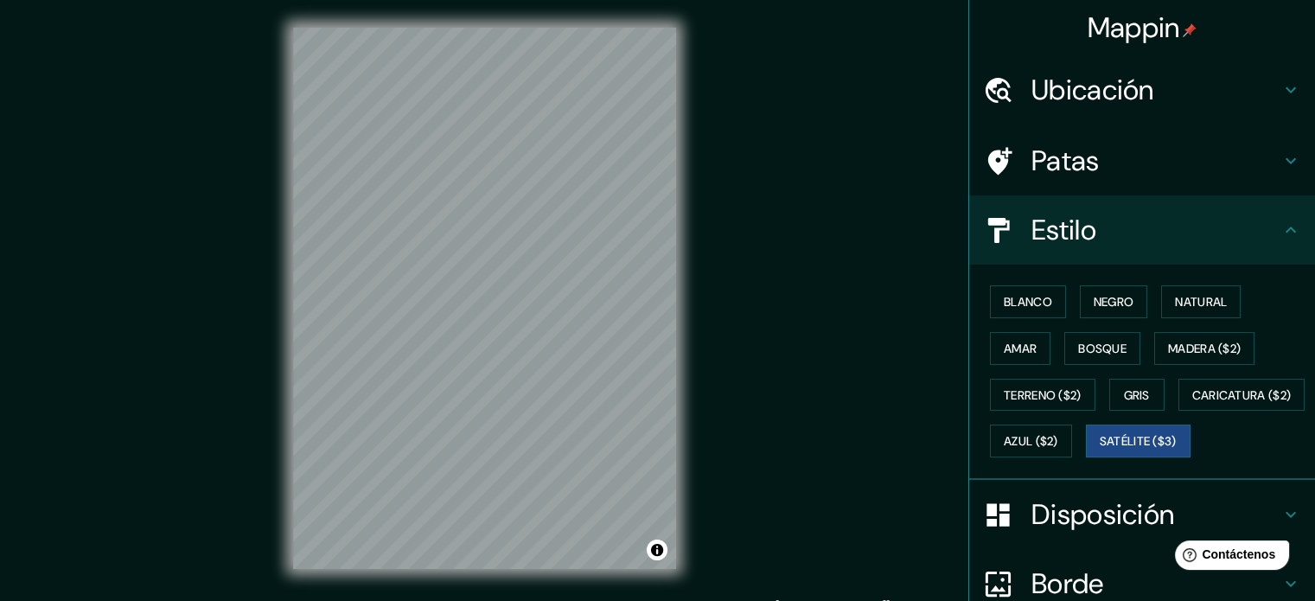
click at [1144, 84] on h4 "Ubicación" at bounding box center [1155, 90] width 249 height 35
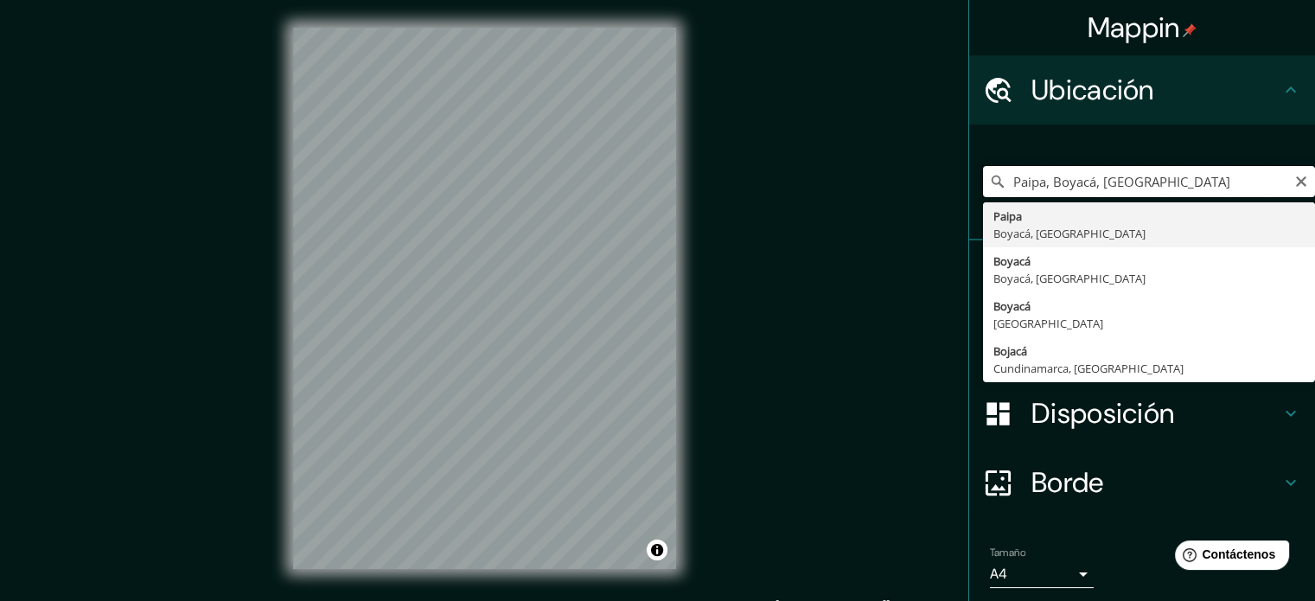
drag, startPoint x: 1032, startPoint y: 182, endPoint x: 974, endPoint y: 185, distance: 58.0
click at [983, 185] on input "Paipa, Boyacá, [GEOGRAPHIC_DATA]" at bounding box center [1149, 181] width 332 height 31
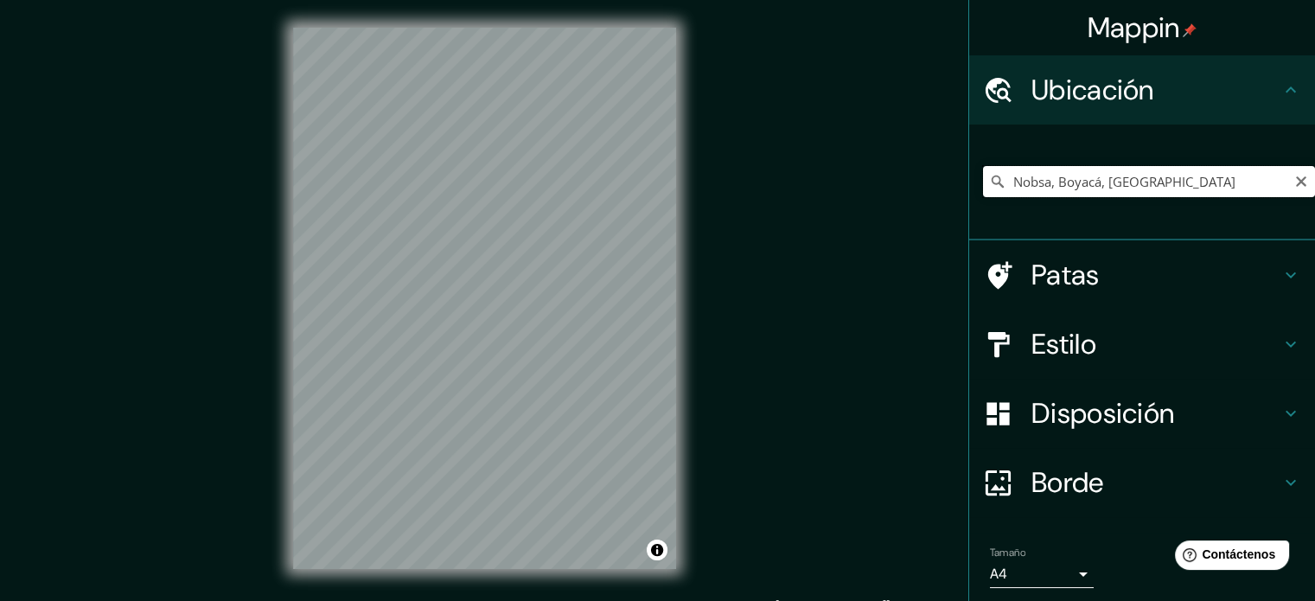
click at [1166, 187] on input "Nobsa, Boyacá, [GEOGRAPHIC_DATA]" at bounding box center [1149, 181] width 332 height 31
click at [1101, 341] on h4 "Estilo" at bounding box center [1155, 344] width 249 height 35
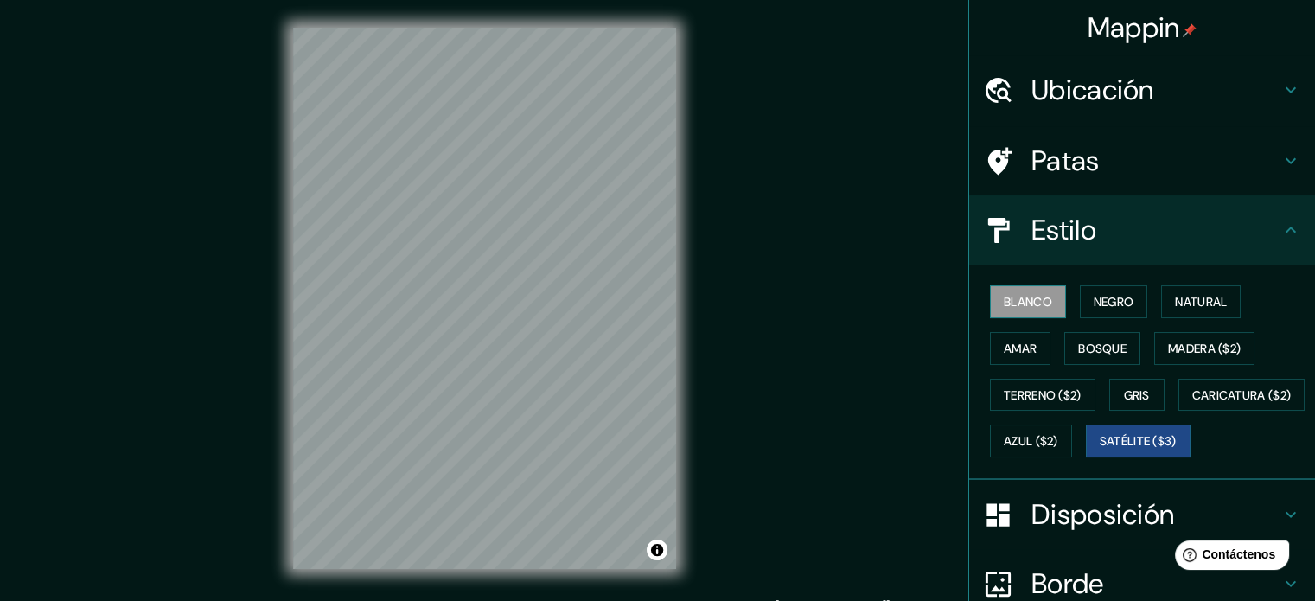
click at [1032, 307] on font "Blanco" at bounding box center [1028, 302] width 48 height 16
click at [1069, 102] on font "Ubicación" at bounding box center [1092, 90] width 123 height 36
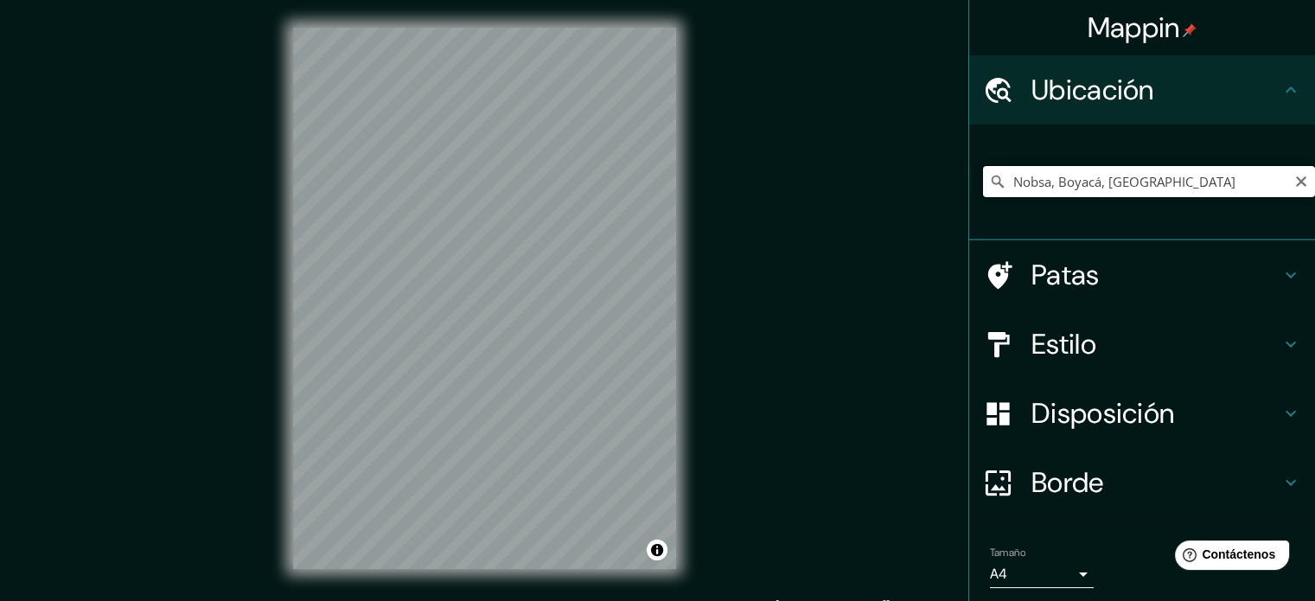
drag, startPoint x: 1042, startPoint y: 180, endPoint x: 992, endPoint y: 183, distance: 50.3
click at [992, 183] on div "Nobsa, Boyacá, [GEOGRAPHIC_DATA]" at bounding box center [1149, 181] width 332 height 31
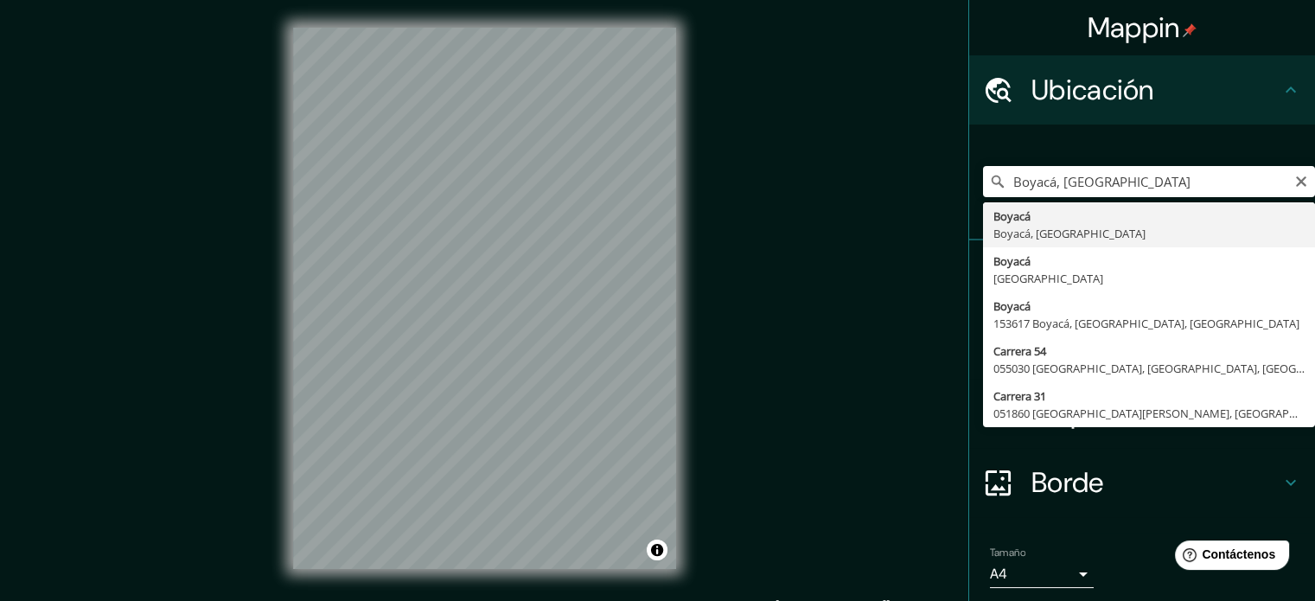
type input "Boyacá, Boyacá, [GEOGRAPHIC_DATA]"
